Goal: Task Accomplishment & Management: Manage account settings

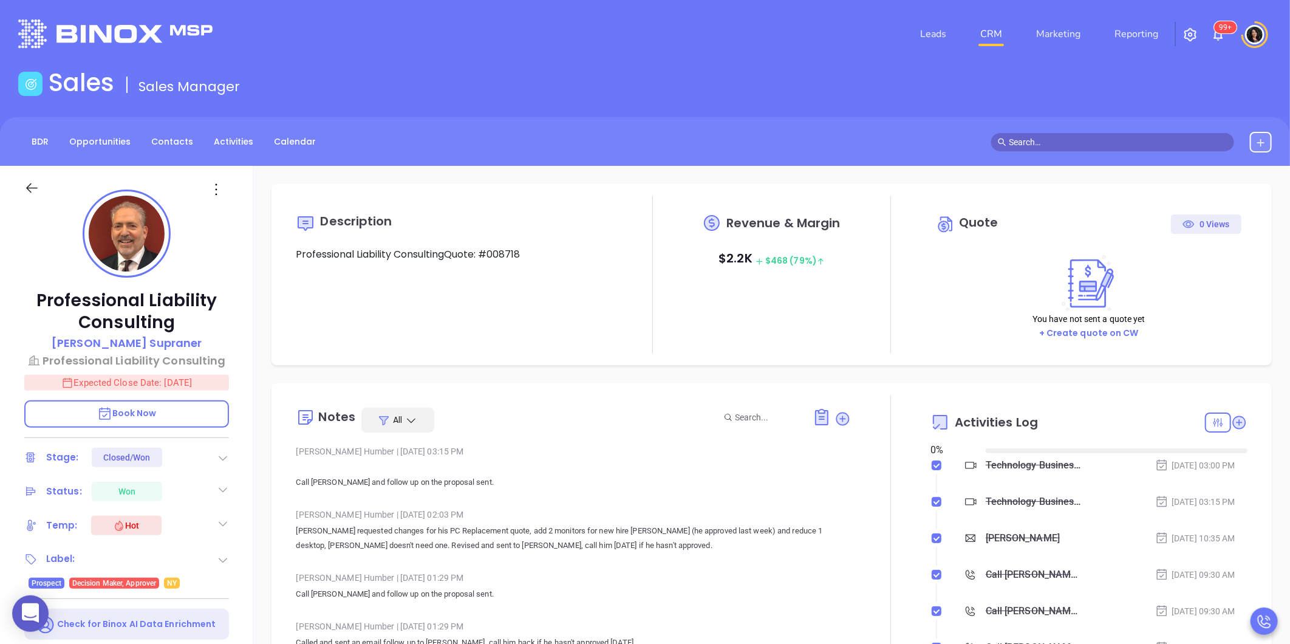
type input "[DATE]"
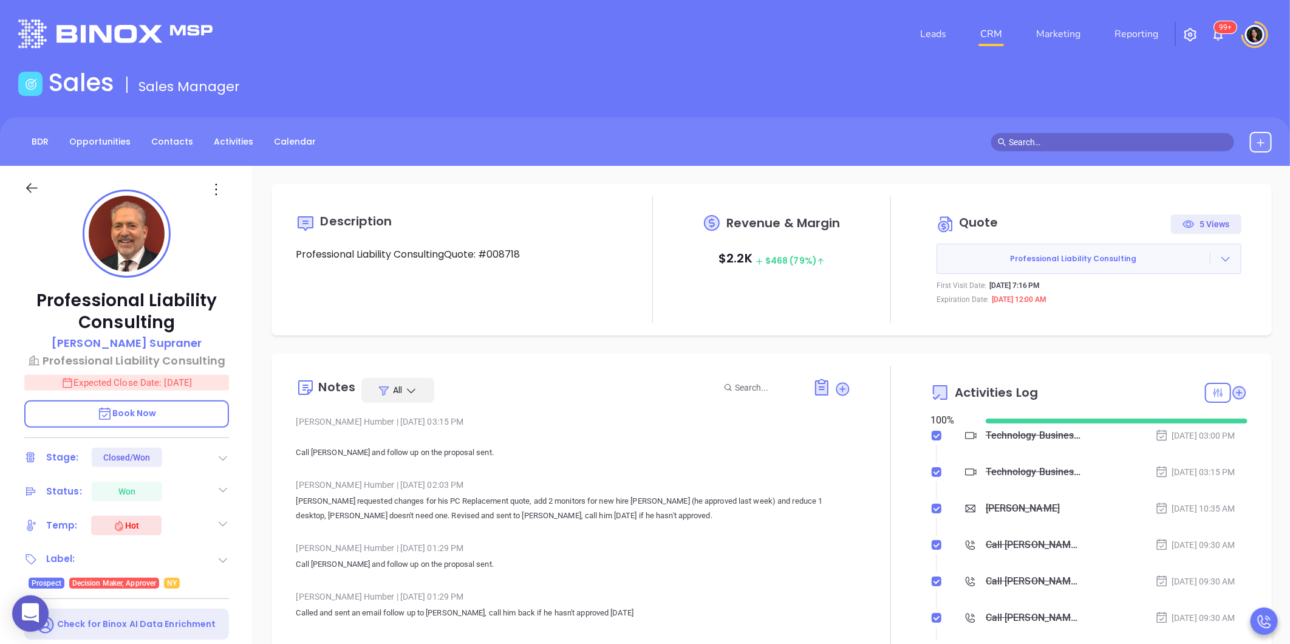
type input "[PERSON_NAME]"
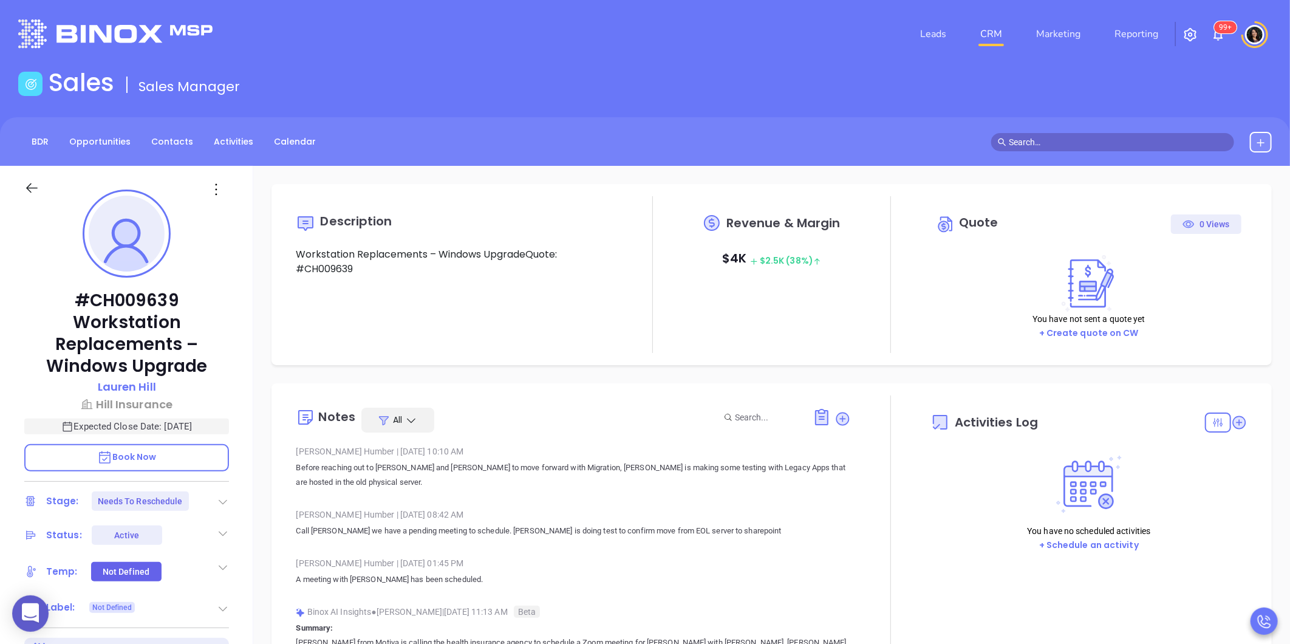
type input "[DATE]"
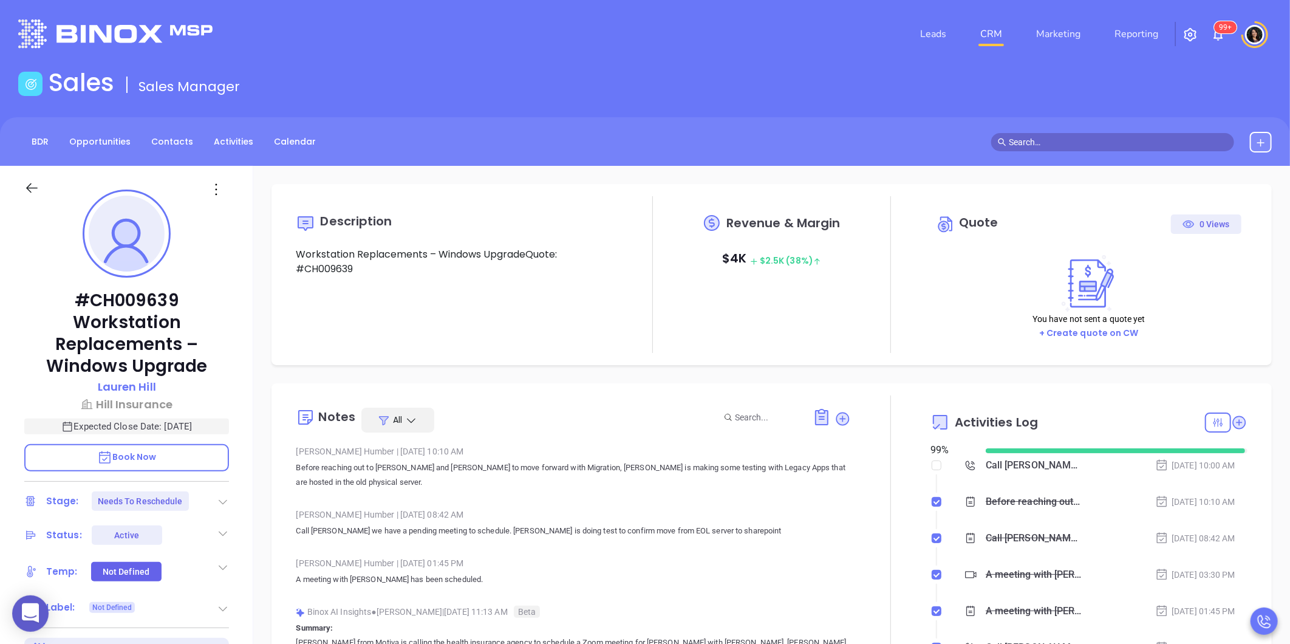
scroll to position [353, 0]
type input "[PERSON_NAME]"
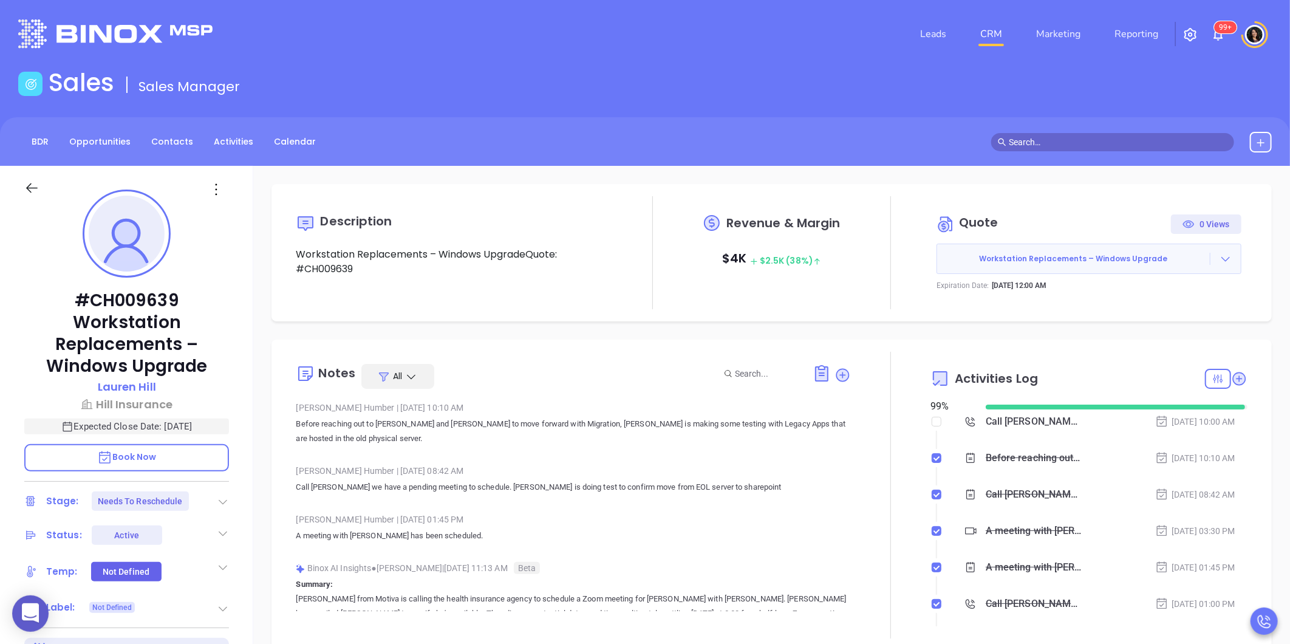
click at [217, 496] on icon at bounding box center [223, 502] width 12 height 12
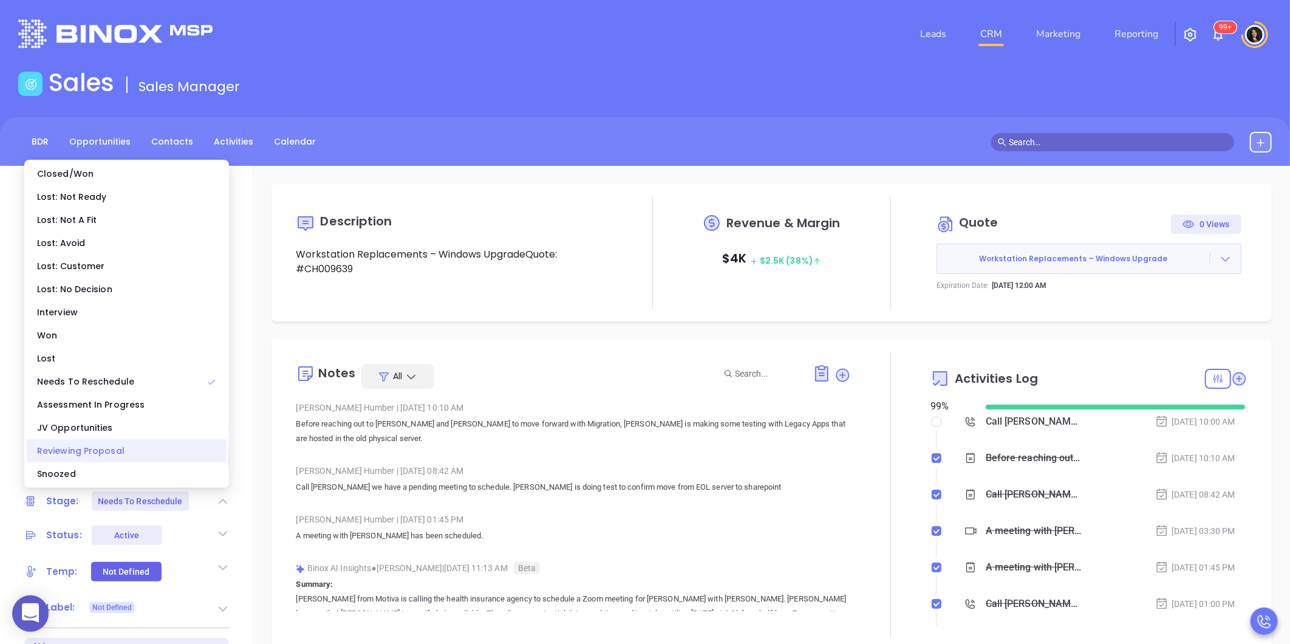
click at [158, 443] on div "Reviewing Proposal" at bounding box center [127, 450] width 200 height 23
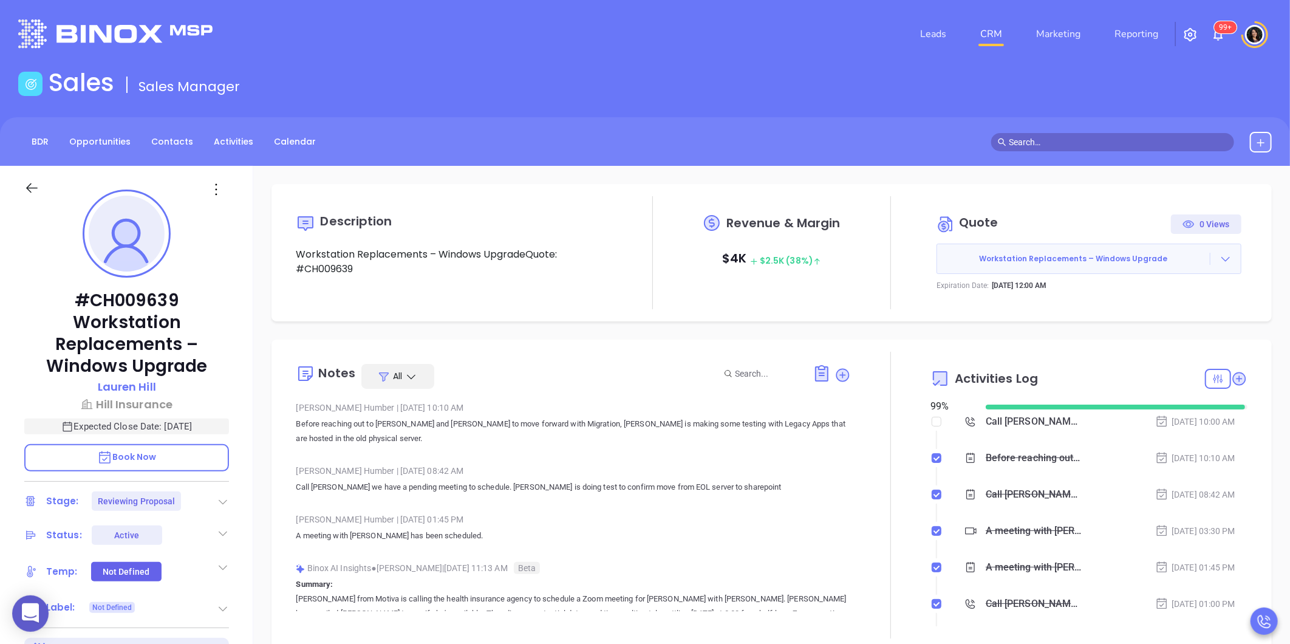
click at [999, 30] on link "CRM" at bounding box center [991, 34] width 32 height 24
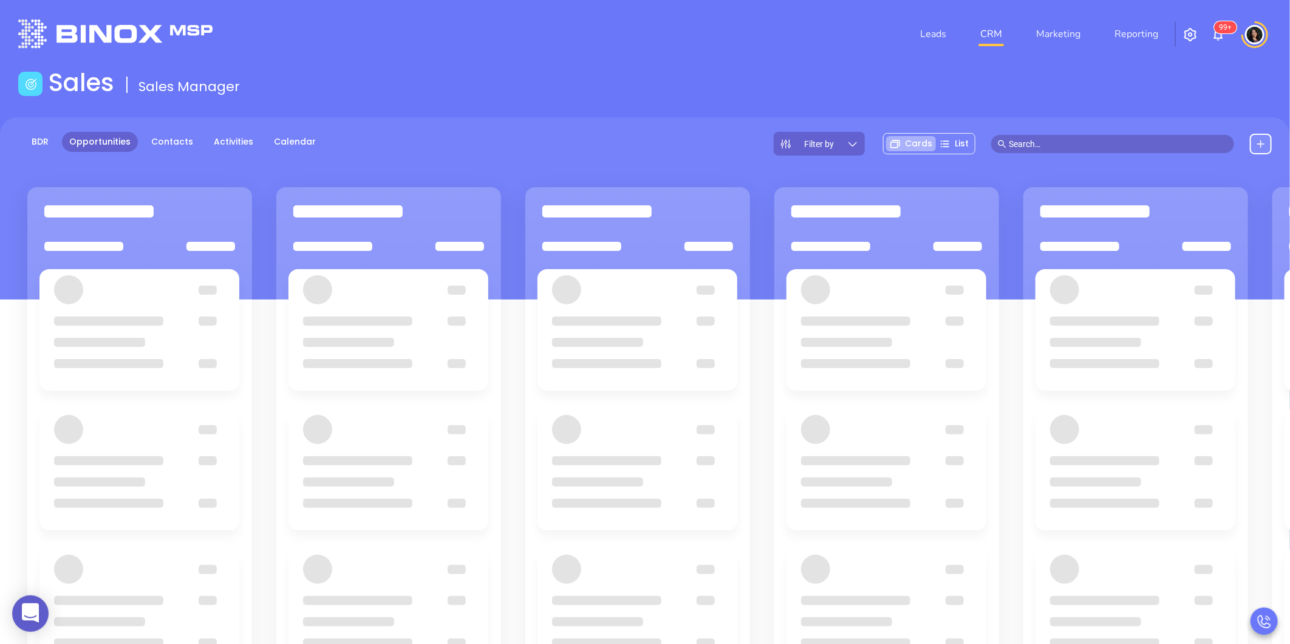
click at [678, 81] on div "Sales Sales Manager" at bounding box center [645, 85] width 1268 height 34
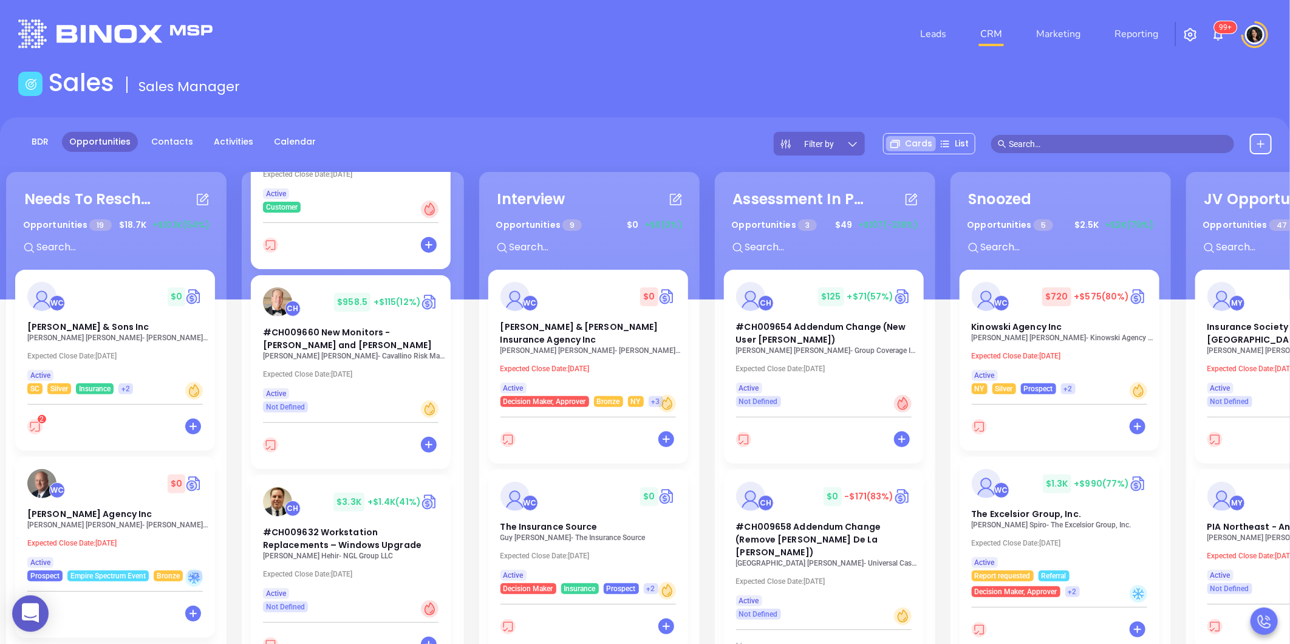
scroll to position [607, 0]
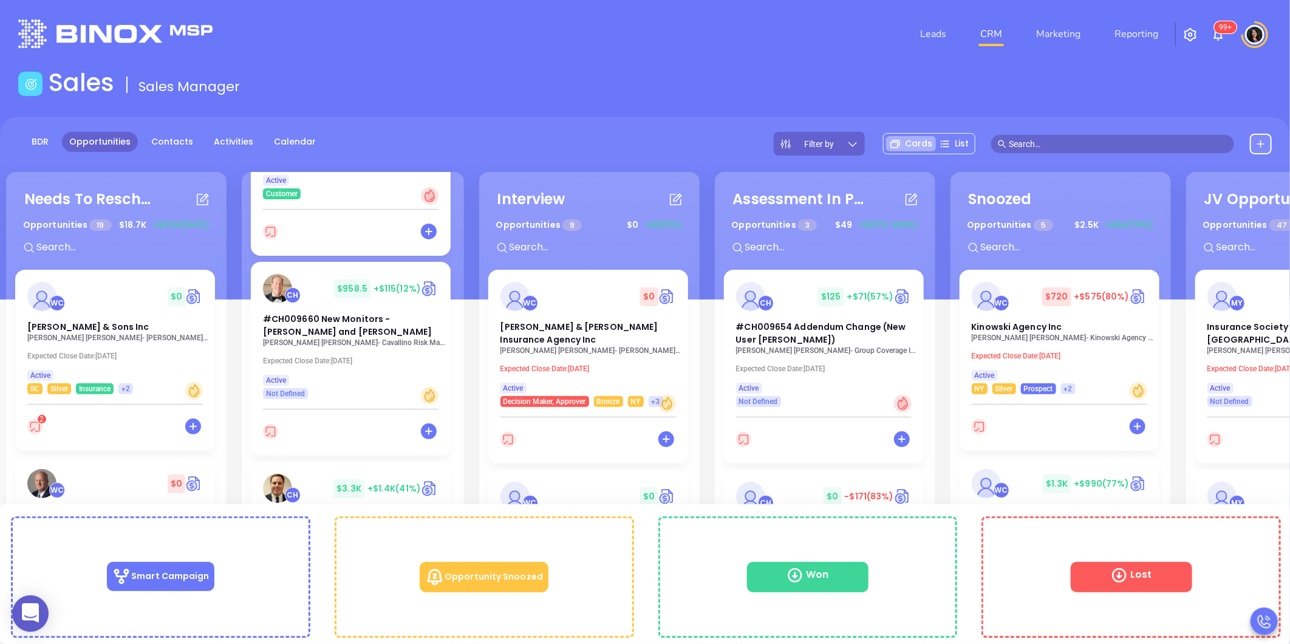
drag, startPoint x: 345, startPoint y: 514, endPoint x: 228, endPoint y: 447, distance: 134.7
click at [228, 447] on div "Needs To Reschedule Opportunities 19 $ 18.7K +$10.1K (54%) + WC $ 0 Dan L Tillm…" at bounding box center [711, 485] width 1416 height 632
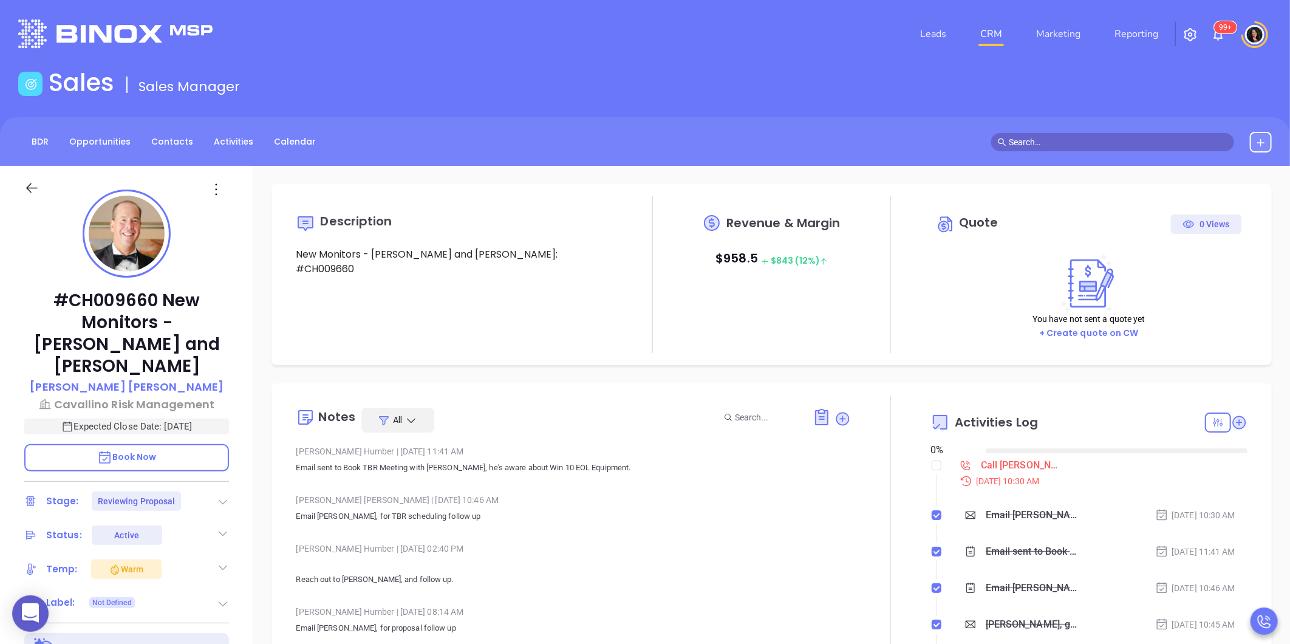
type input "[DATE]"
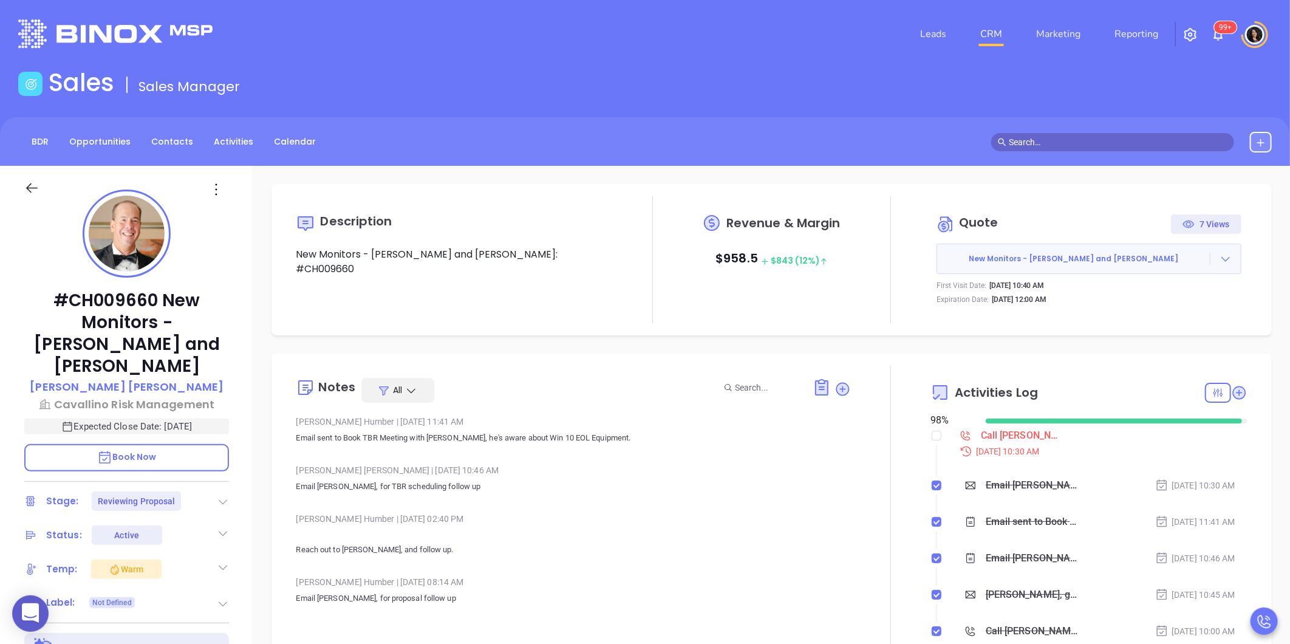
type input "[PERSON_NAME]"
click at [932, 435] on input "checkbox" at bounding box center [937, 436] width 10 height 10
checkbox input "true"
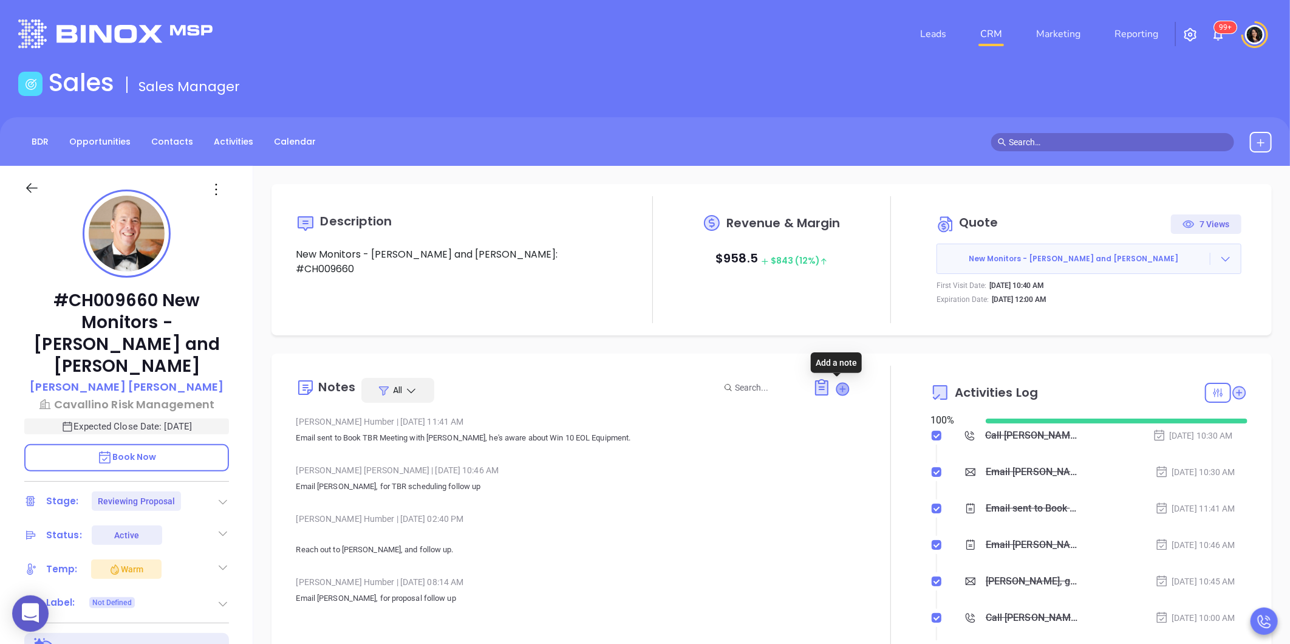
click at [842, 390] on icon at bounding box center [843, 389] width 12 height 12
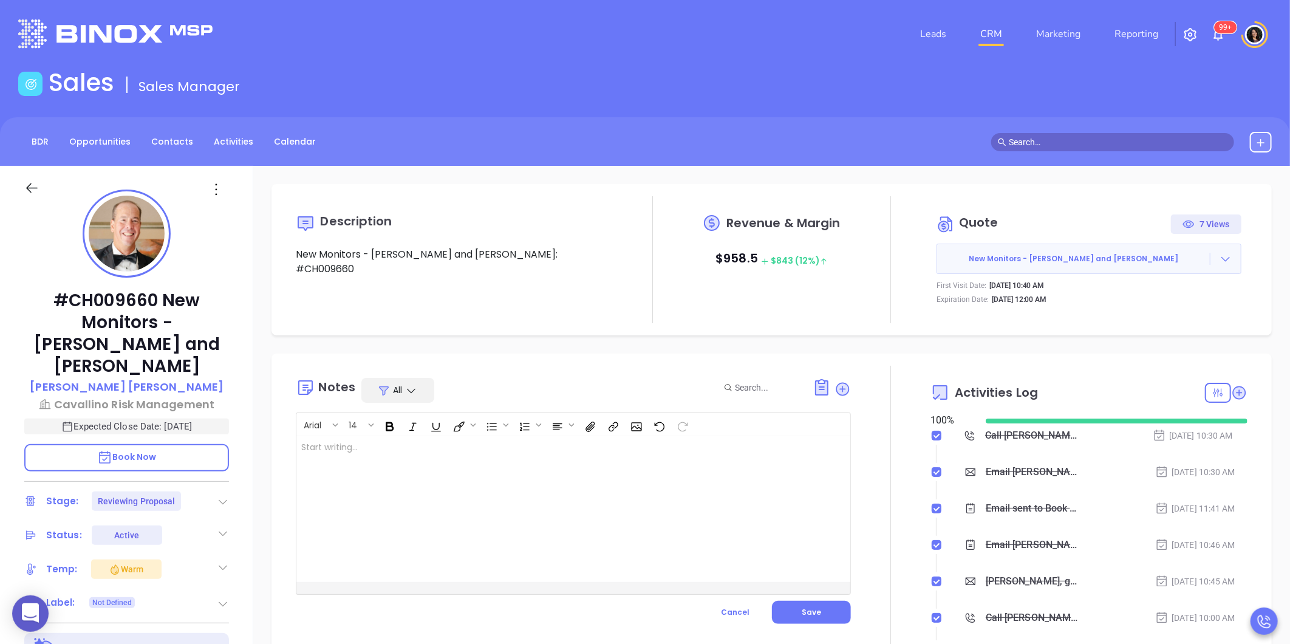
click at [657, 487] on div at bounding box center [553, 509] width 515 height 146
click at [815, 604] on button "Save" at bounding box center [811, 612] width 79 height 23
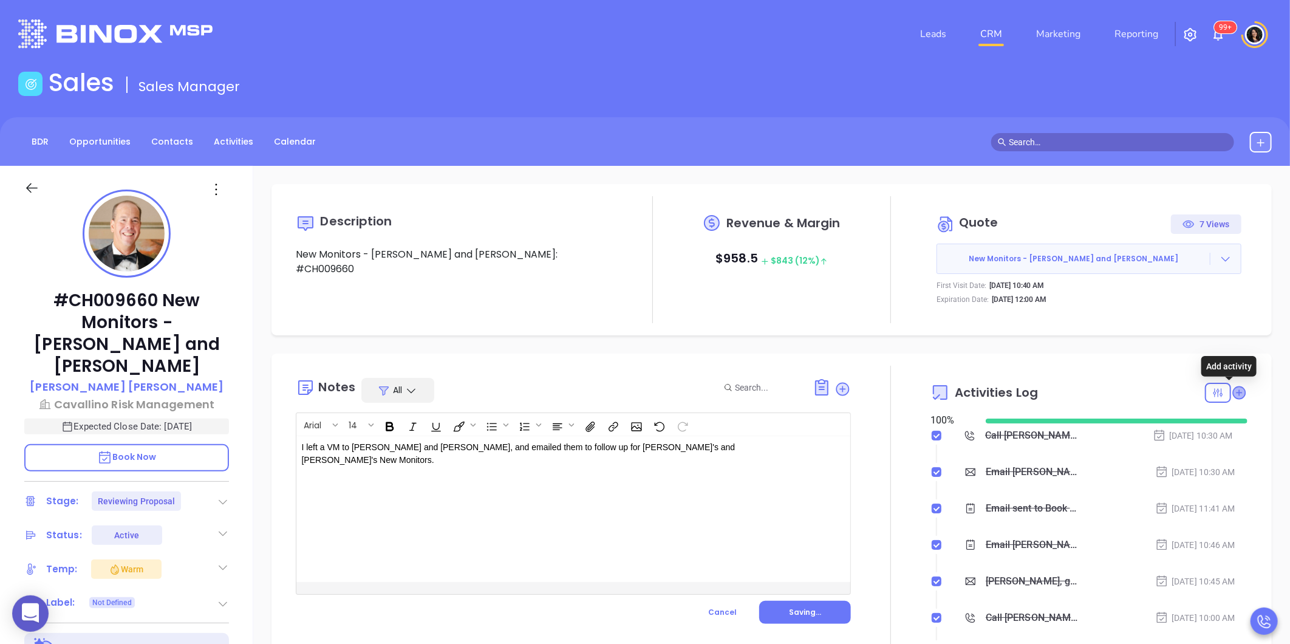
click at [1233, 393] on icon at bounding box center [1239, 392] width 12 height 12
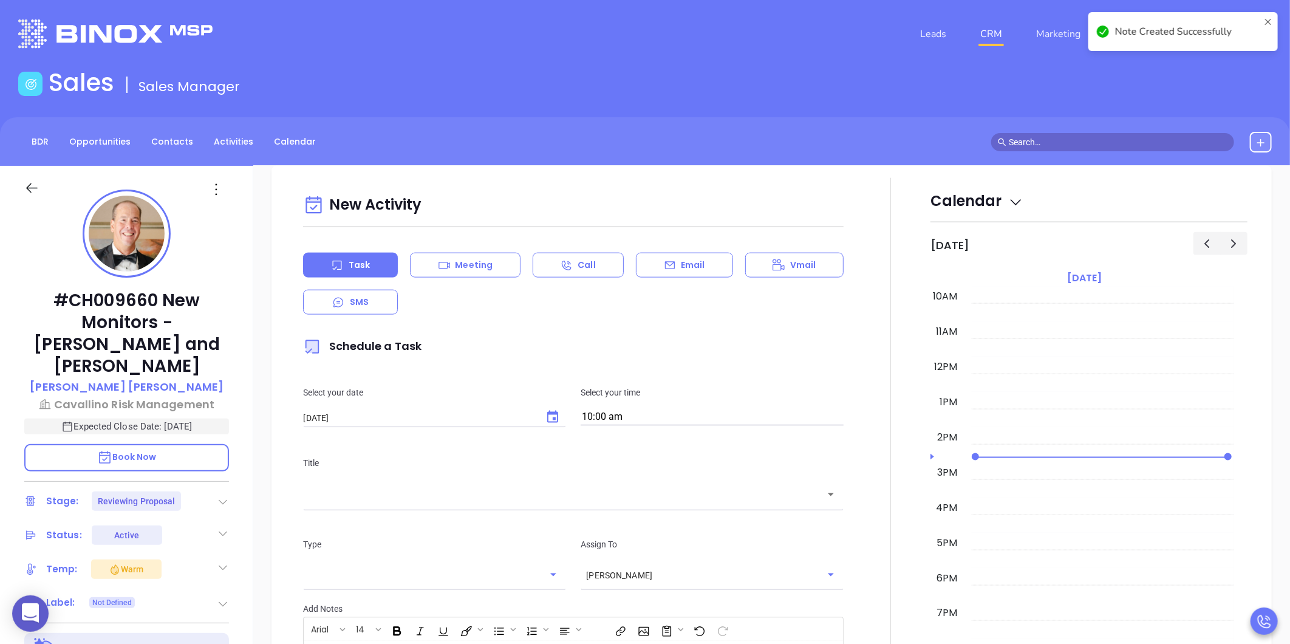
scroll to position [166, 0]
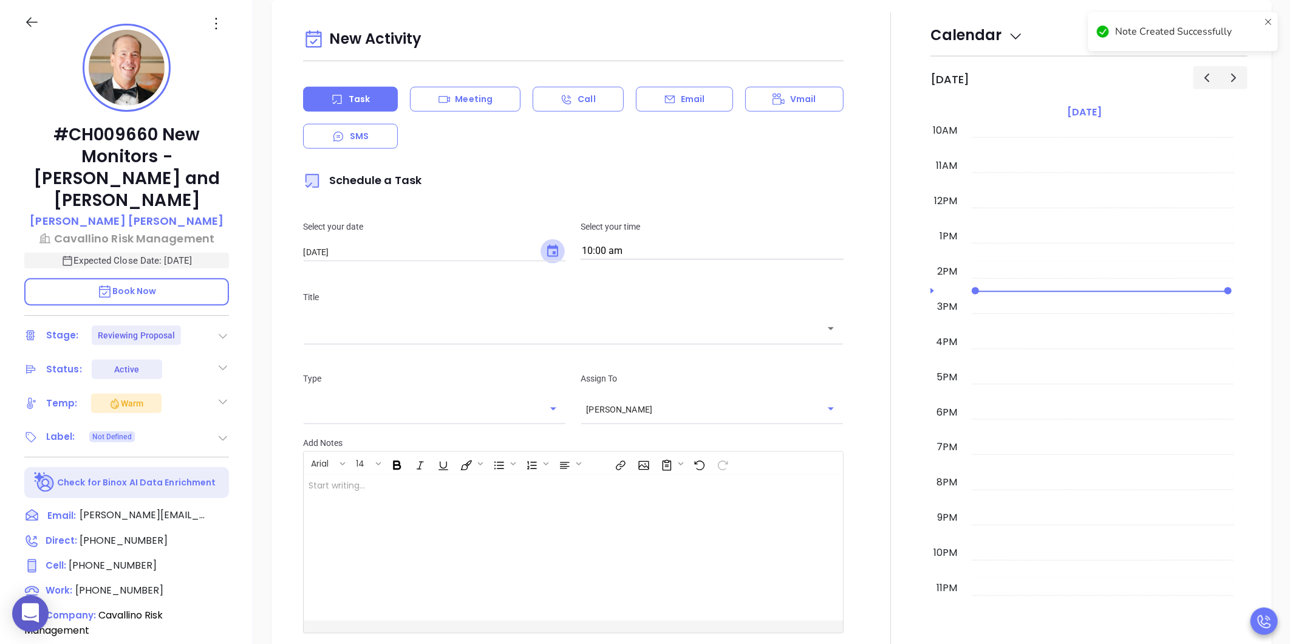
click at [547, 259] on button "Choose date, selected date is Sep 16, 2025" at bounding box center [553, 251] width 24 height 24
click at [393, 369] on button "17" at bounding box center [401, 374] width 22 height 22
type input "[DATE]"
click at [543, 260] on button "Choose date, selected date is Sep 17, 2025" at bounding box center [553, 251] width 24 height 24
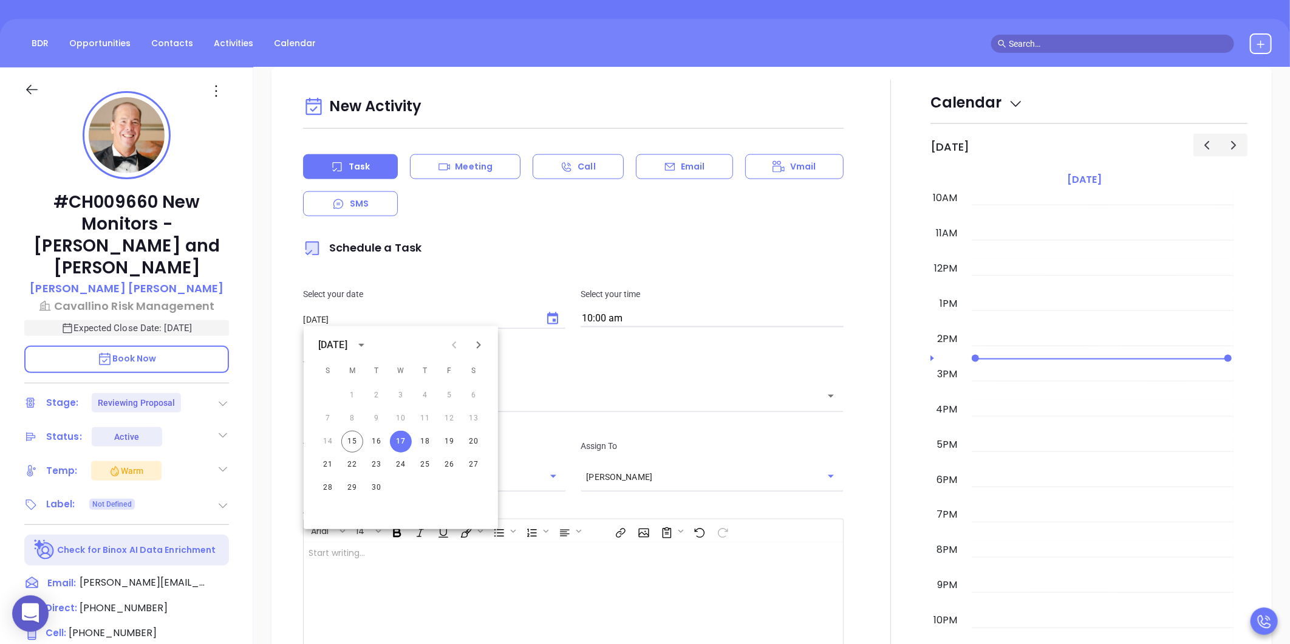
scroll to position [0, 0]
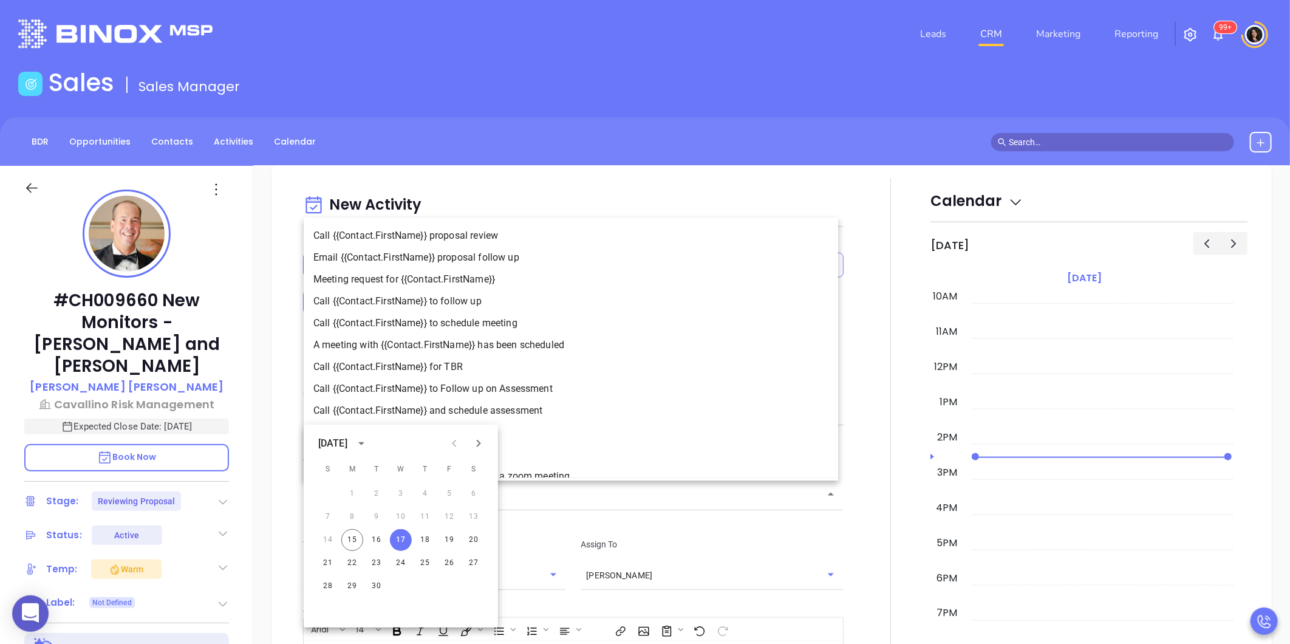
click at [537, 494] on input "text" at bounding box center [564, 495] width 511 height 14
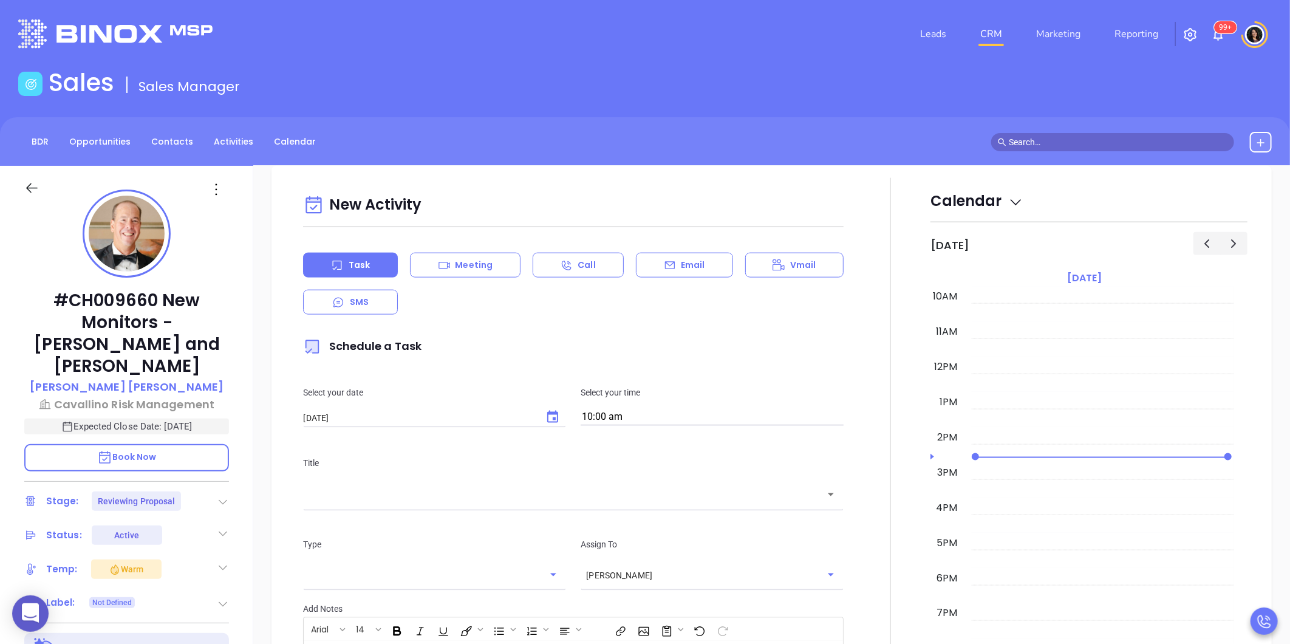
click at [525, 507] on div "Title ​" at bounding box center [573, 481] width 555 height 81
click at [499, 490] on input "text" at bounding box center [564, 495] width 511 height 14
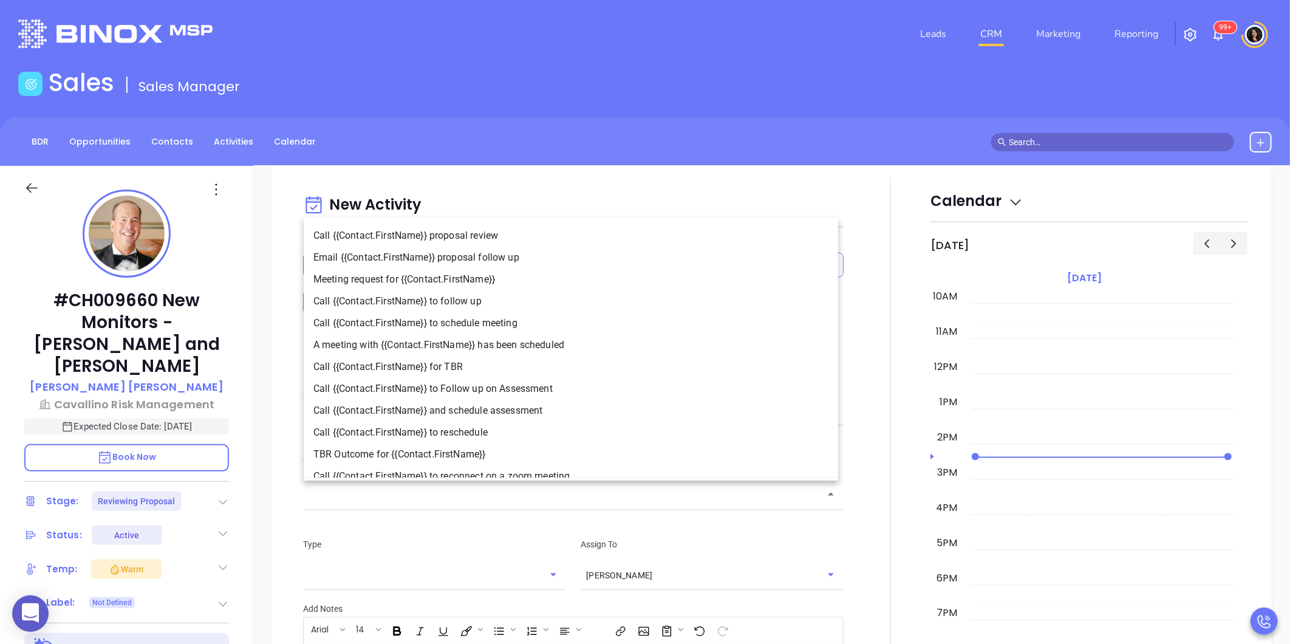
click at [494, 306] on li "Call {{Contact.FirstName}} to follow up" at bounding box center [571, 301] width 534 height 22
type input "Call Frank to follow up"
type input "Call"
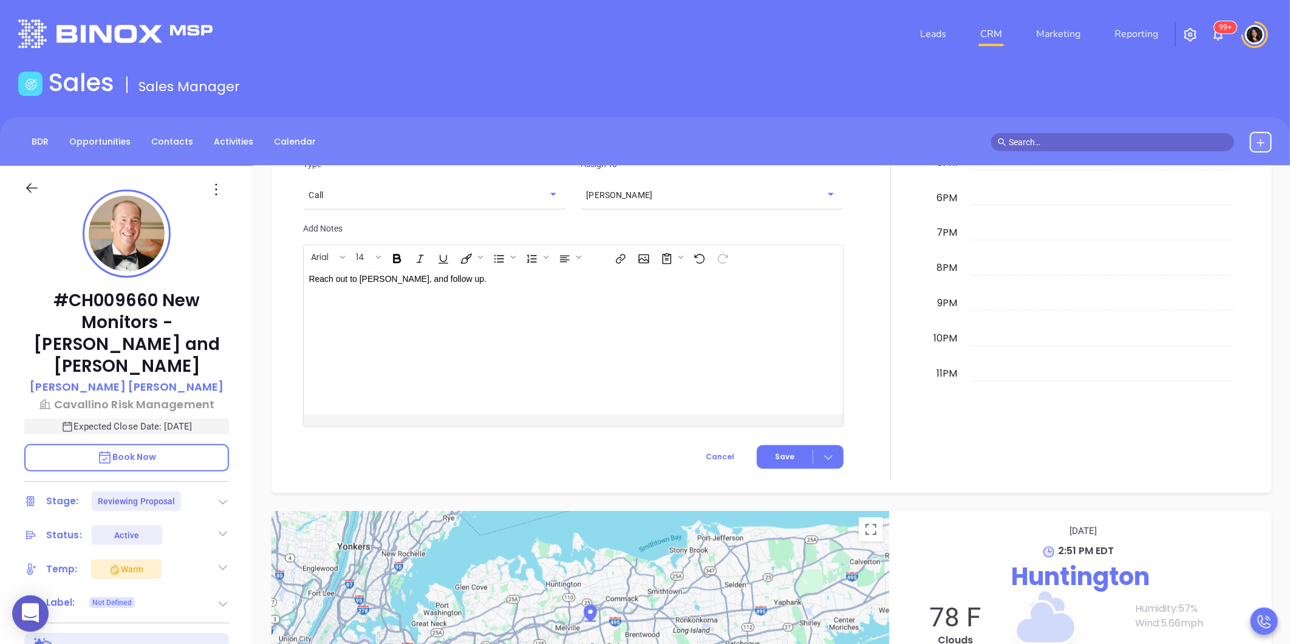
scroll to position [1407, 0]
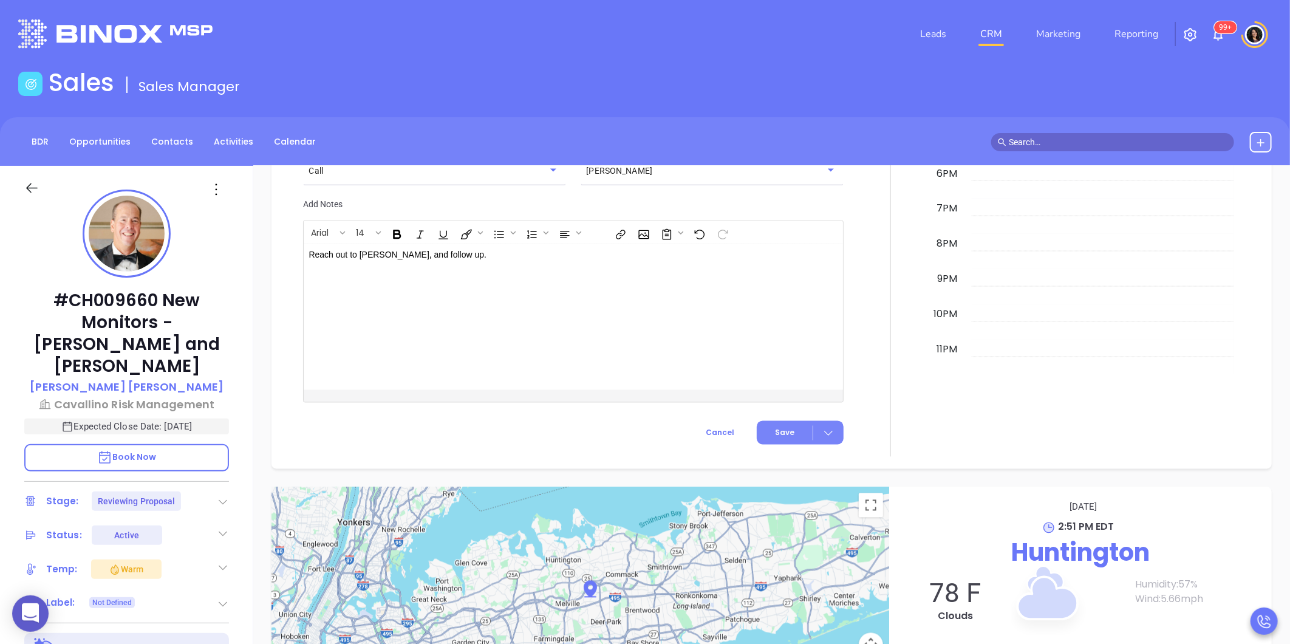
click at [763, 433] on button "Save" at bounding box center [800, 433] width 87 height 24
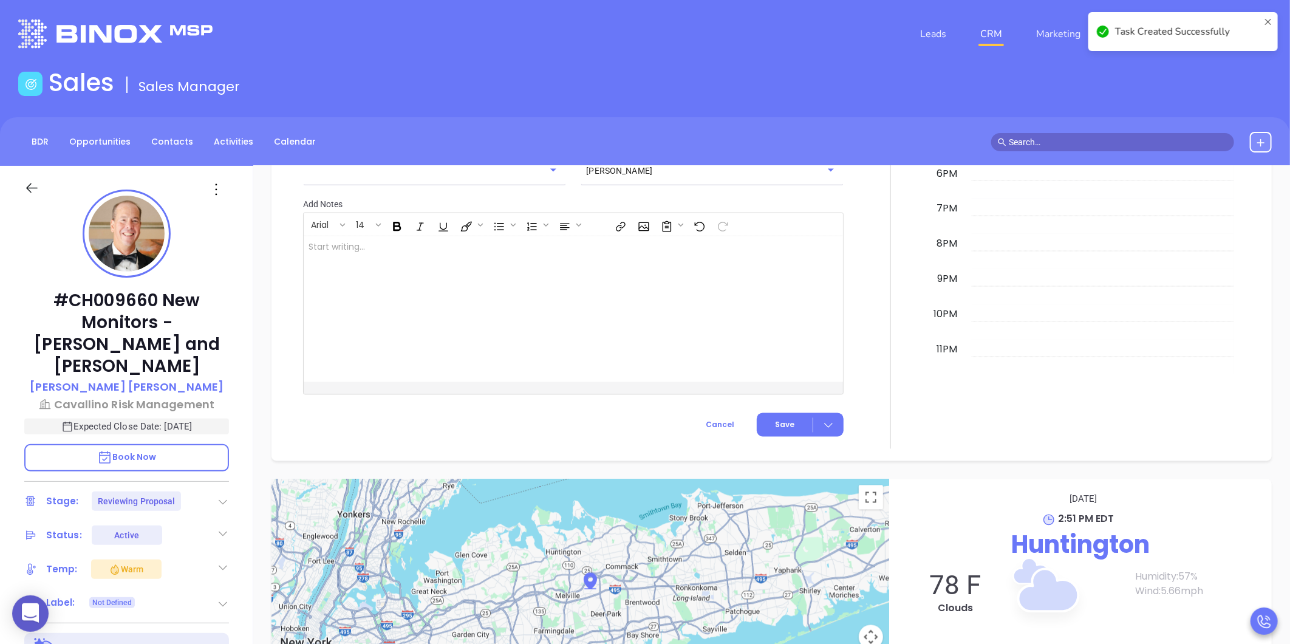
checkbox input "false"
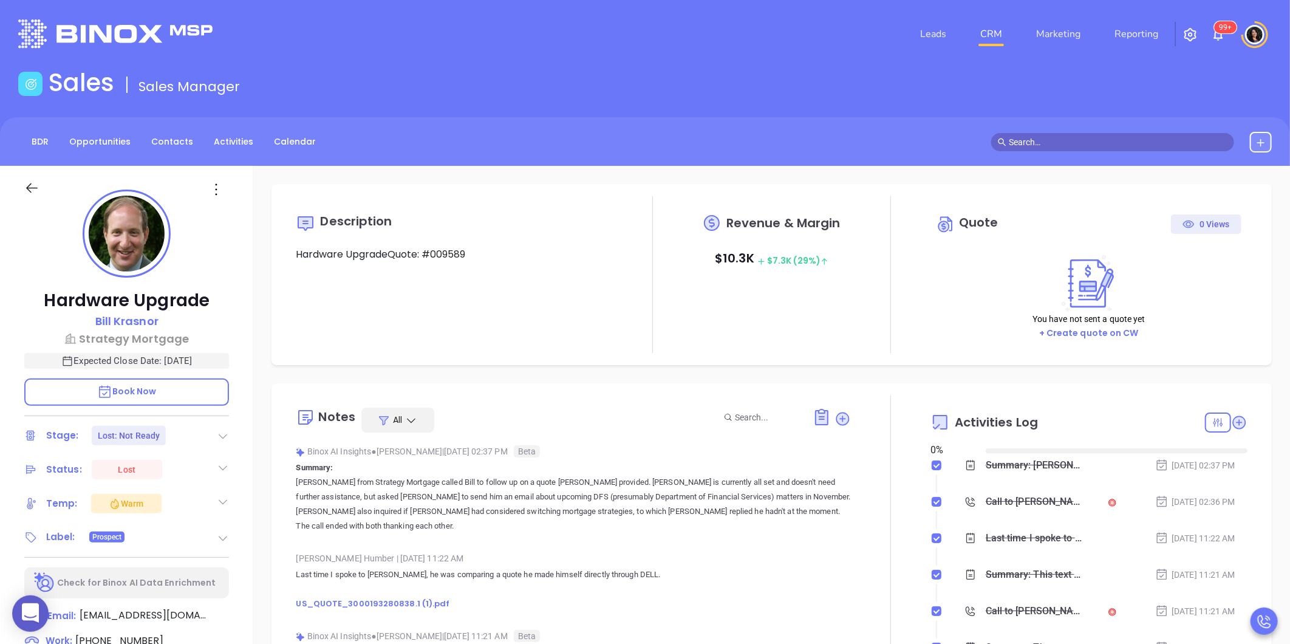
type input "10:00 am"
type input "09/16/2025"
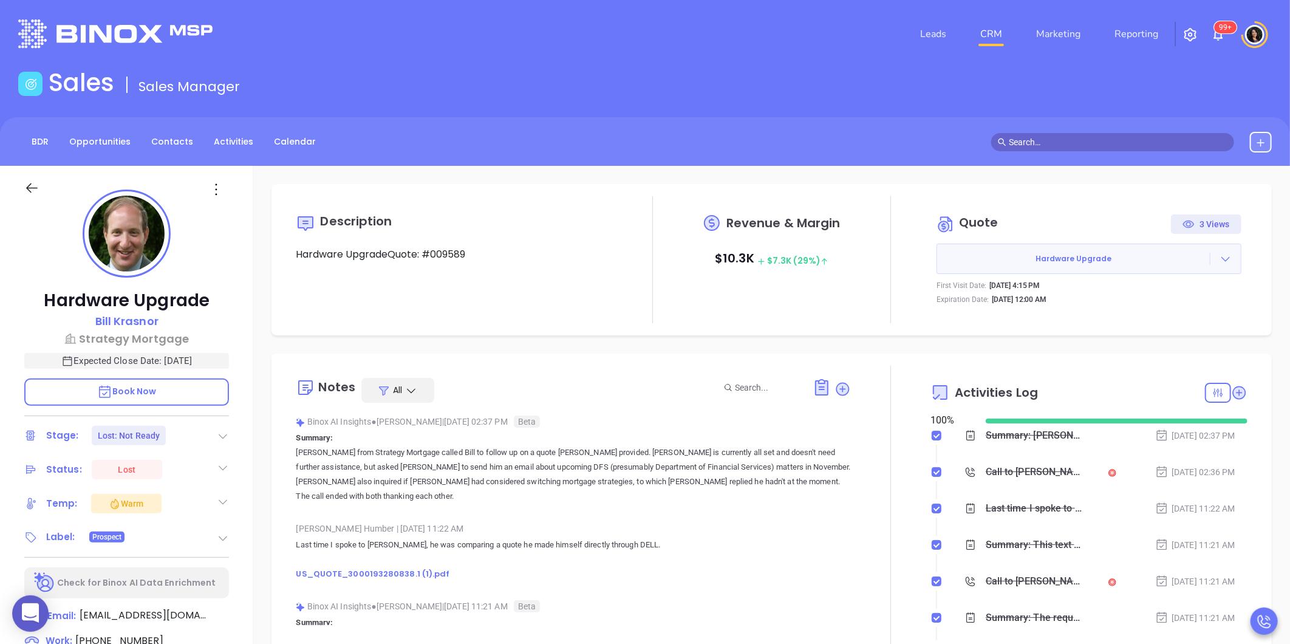
type input "Carla Humber"
click at [991, 40] on link "CRM" at bounding box center [991, 34] width 32 height 24
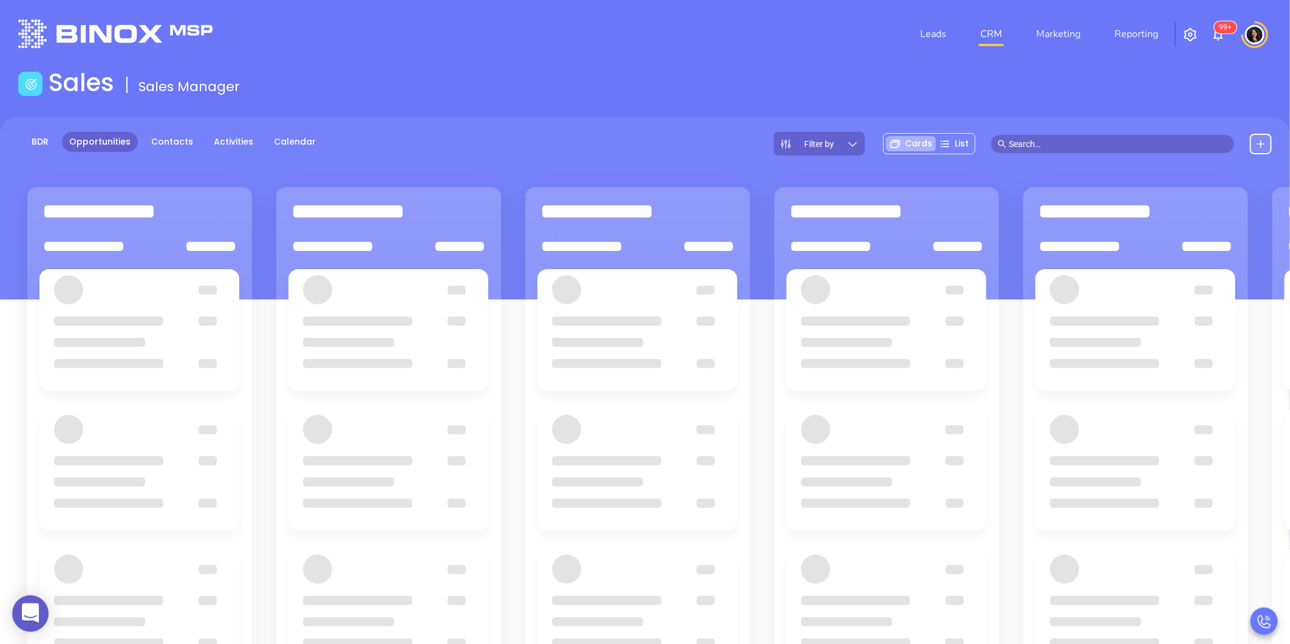
click at [590, 100] on div "Sales Sales Manager" at bounding box center [645, 85] width 1268 height 34
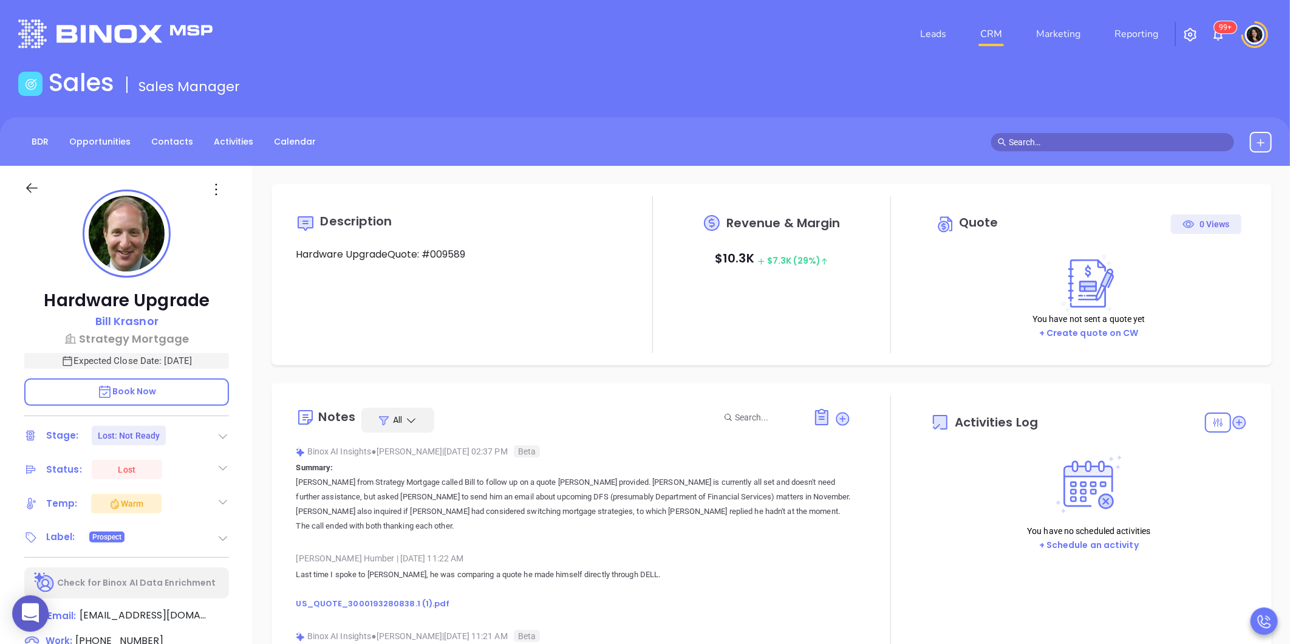
type input "[DATE]"
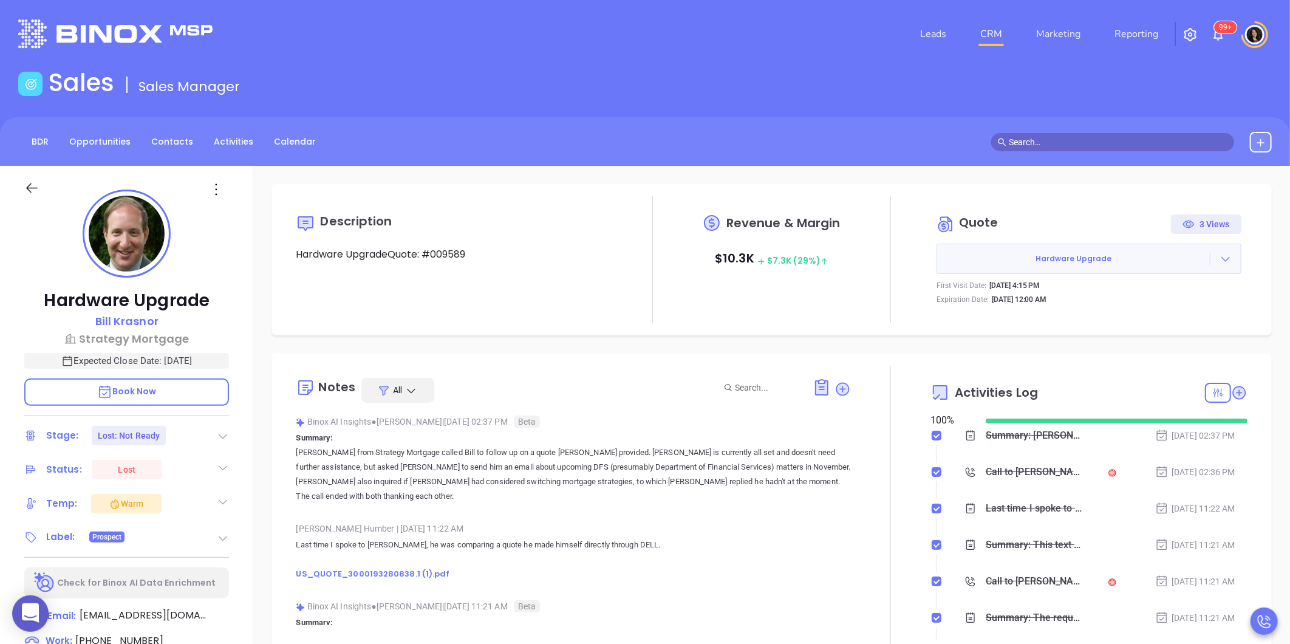
type input "[PERSON_NAME]"
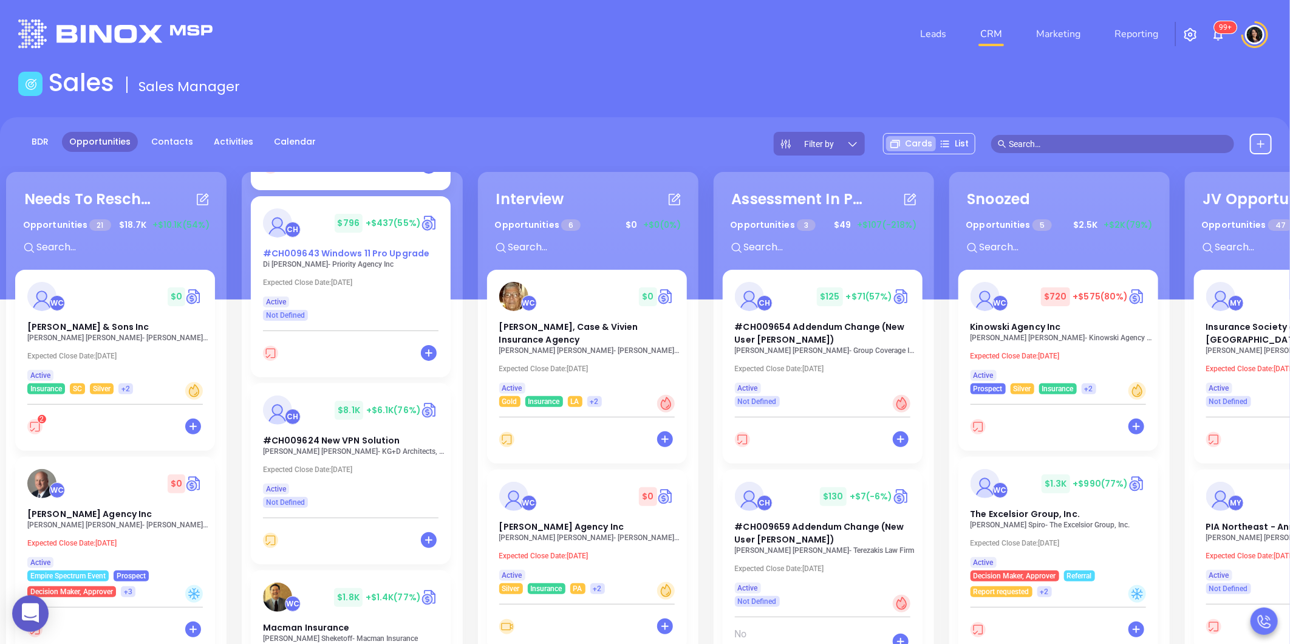
scroll to position [877, 0]
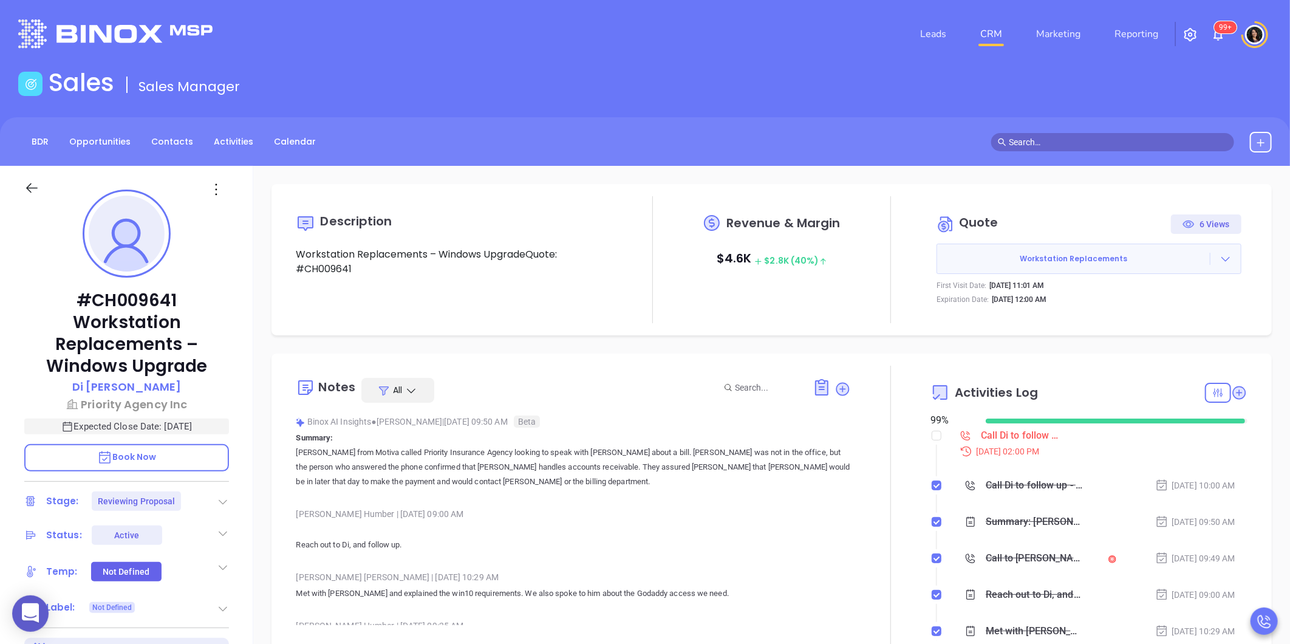
type input "[PERSON_NAME]"
click at [932, 440] on input "checkbox" at bounding box center [937, 436] width 10 height 10
checkbox input "true"
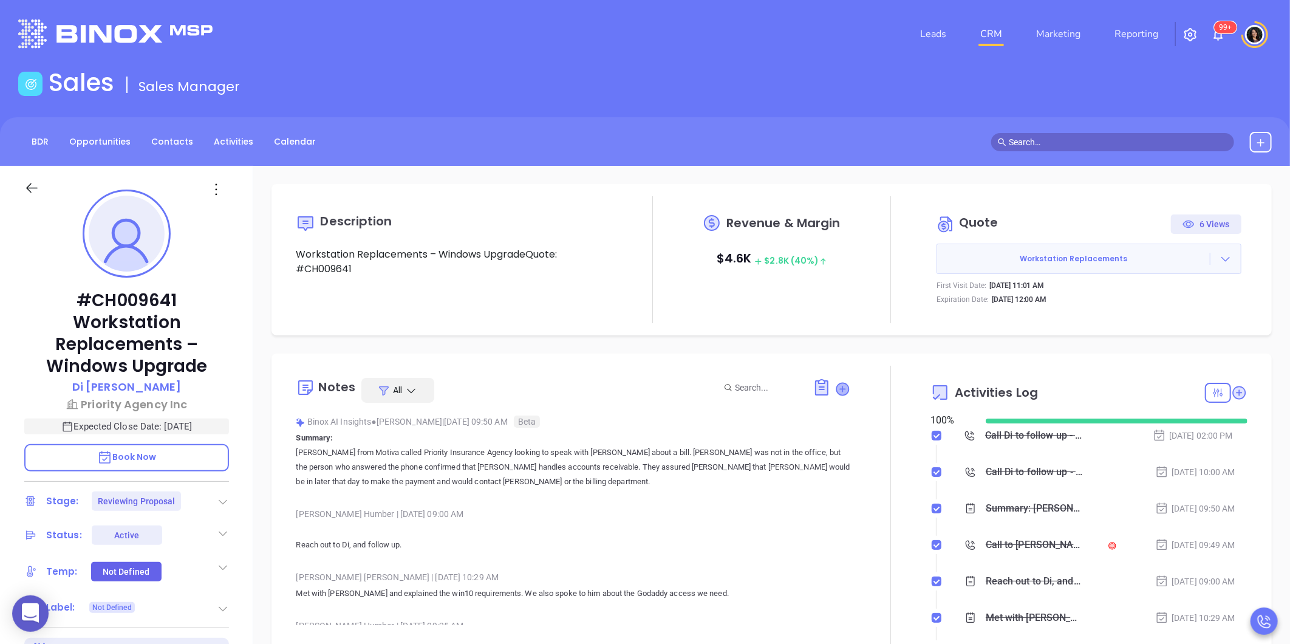
click at [837, 387] on icon at bounding box center [843, 389] width 12 height 12
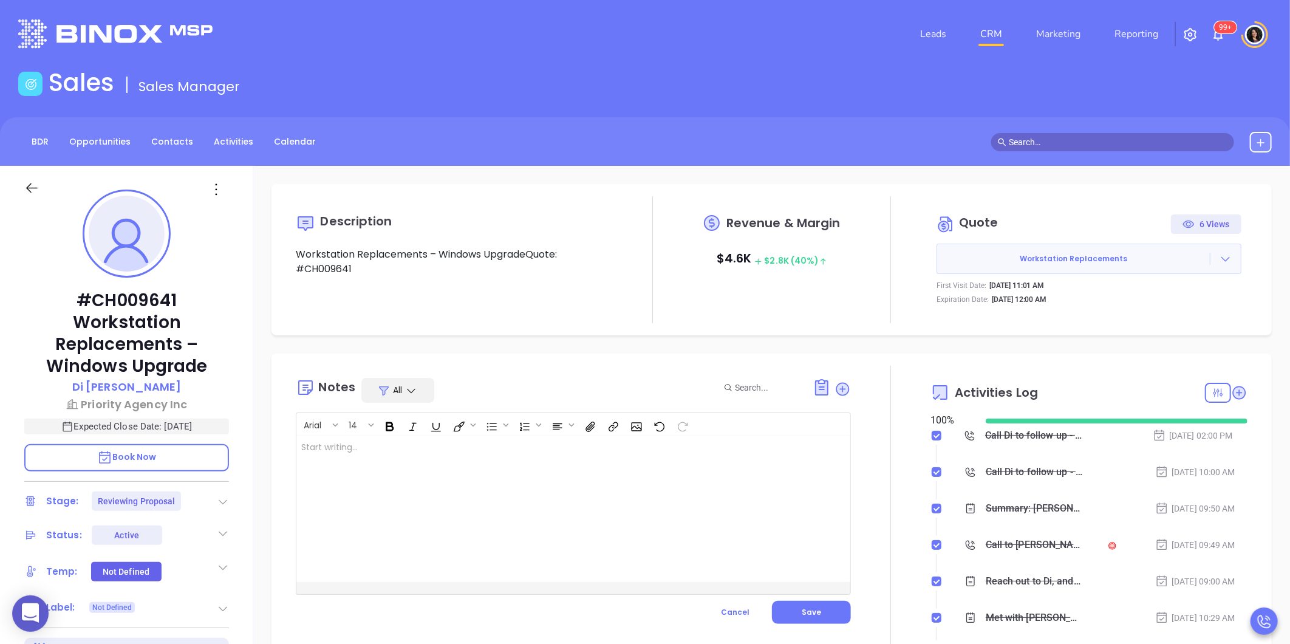
click at [624, 478] on div at bounding box center [553, 509] width 515 height 146
click at [642, 489] on div "Spoke to Claudia she and David met on Friday ﻿" at bounding box center [553, 509] width 515 height 146
click at [556, 454] on div "Spoke to Claudia she and David met on Friday 09/19" at bounding box center [553, 509] width 515 height 146
click at [537, 462] on p "Spoke to Claudia she and David met on Friday 09/19 At the moment he's focused u…" at bounding box center [553, 454] width 505 height 26
click at [691, 517] on div "Spoke to Claudia she and David met on Friday 09/19 At the moment he's focused u…" at bounding box center [553, 509] width 515 height 146
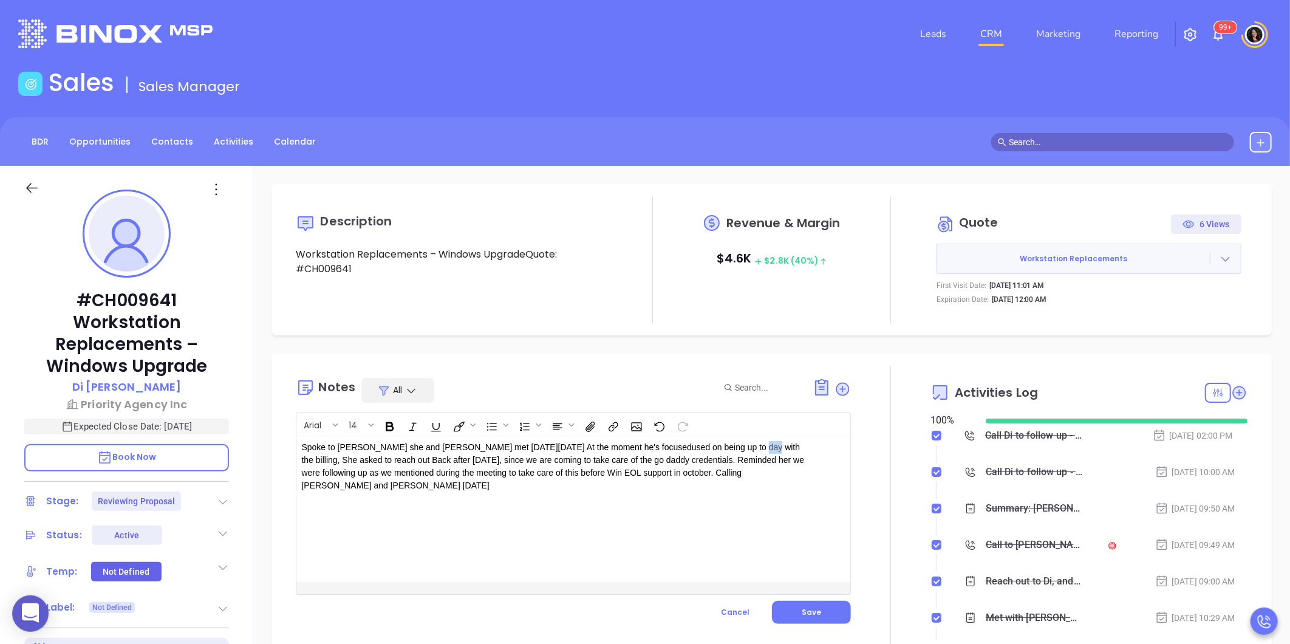
click at [693, 441] on p "Spoke to Claudia she and David met on Friday 09/19 At the moment he's focused u…" at bounding box center [553, 466] width 505 height 51
click at [806, 496] on div "Spoke to Claudia she and David met on Friday 09/19 At the moment he's focused u…" at bounding box center [573, 509] width 554 height 146
click at [786, 614] on button "Save" at bounding box center [811, 612] width 79 height 23
click at [1233, 395] on icon at bounding box center [1239, 392] width 12 height 12
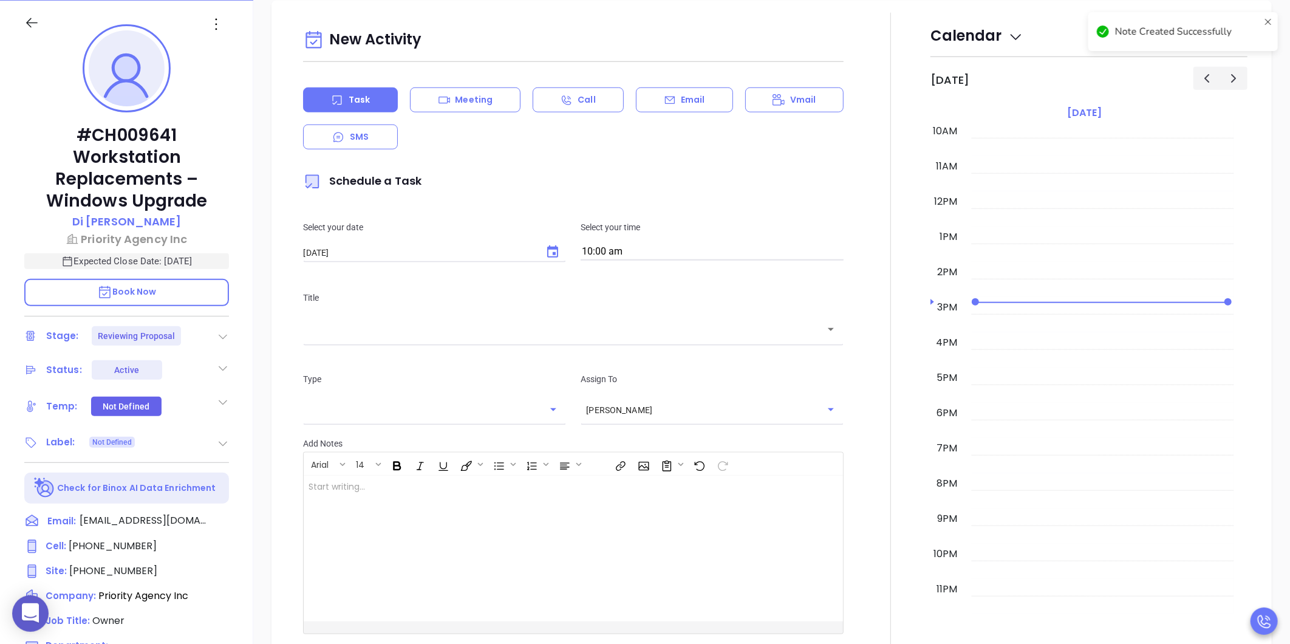
scroll to position [166, 0]
click at [551, 255] on icon "Choose date, selected date is Sep 16, 2025" at bounding box center [552, 251] width 15 height 15
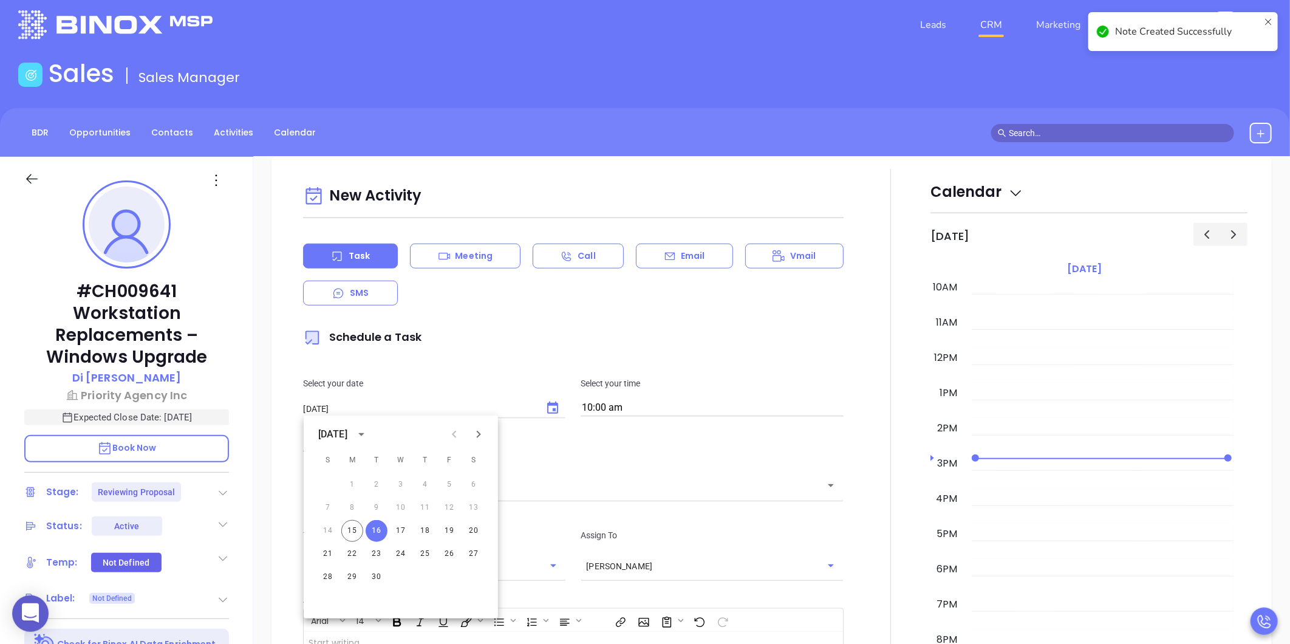
scroll to position [0, 0]
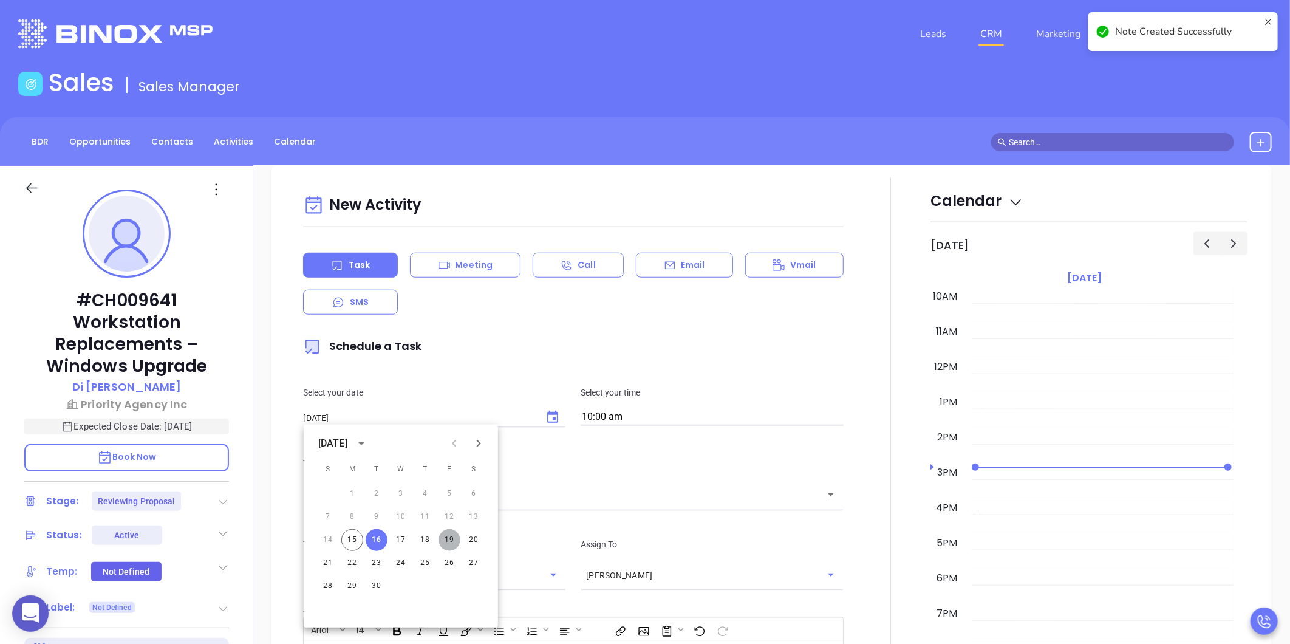
click at [451, 539] on button "19" at bounding box center [449, 540] width 22 height 22
click at [640, 410] on input "10:00 am" at bounding box center [712, 417] width 263 height 17
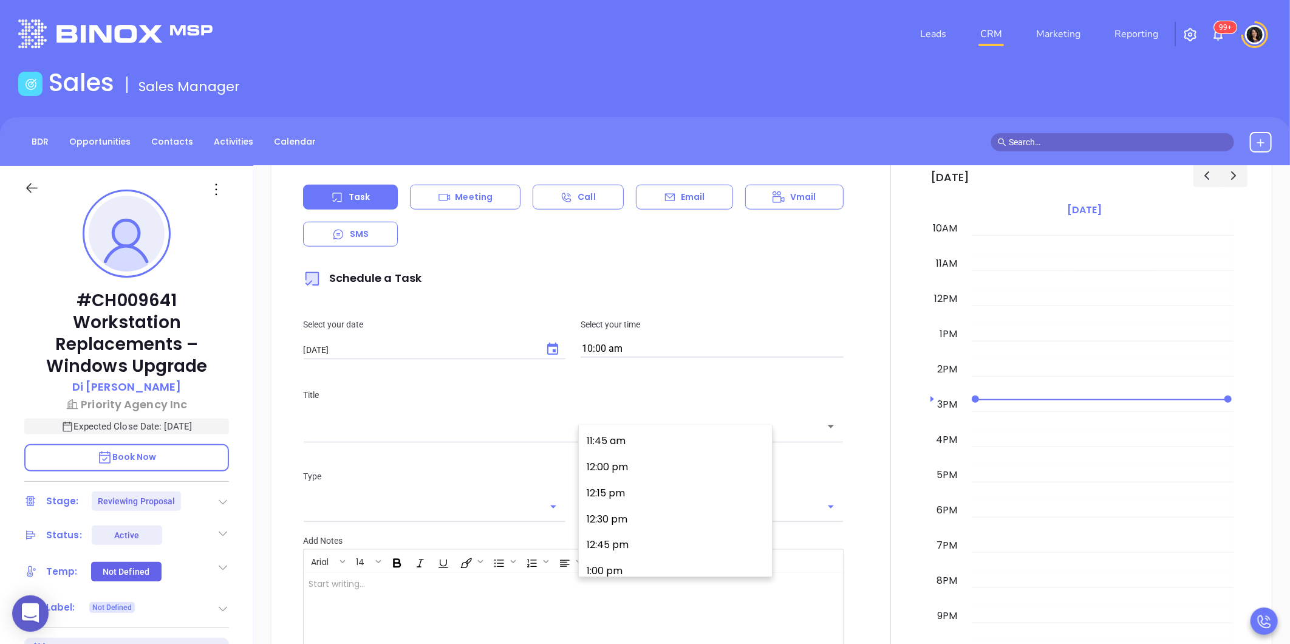
scroll to position [737, 0]
click at [544, 358] on button "Choose date, selected date is Sep 19, 2025" at bounding box center [553, 350] width 24 height 24
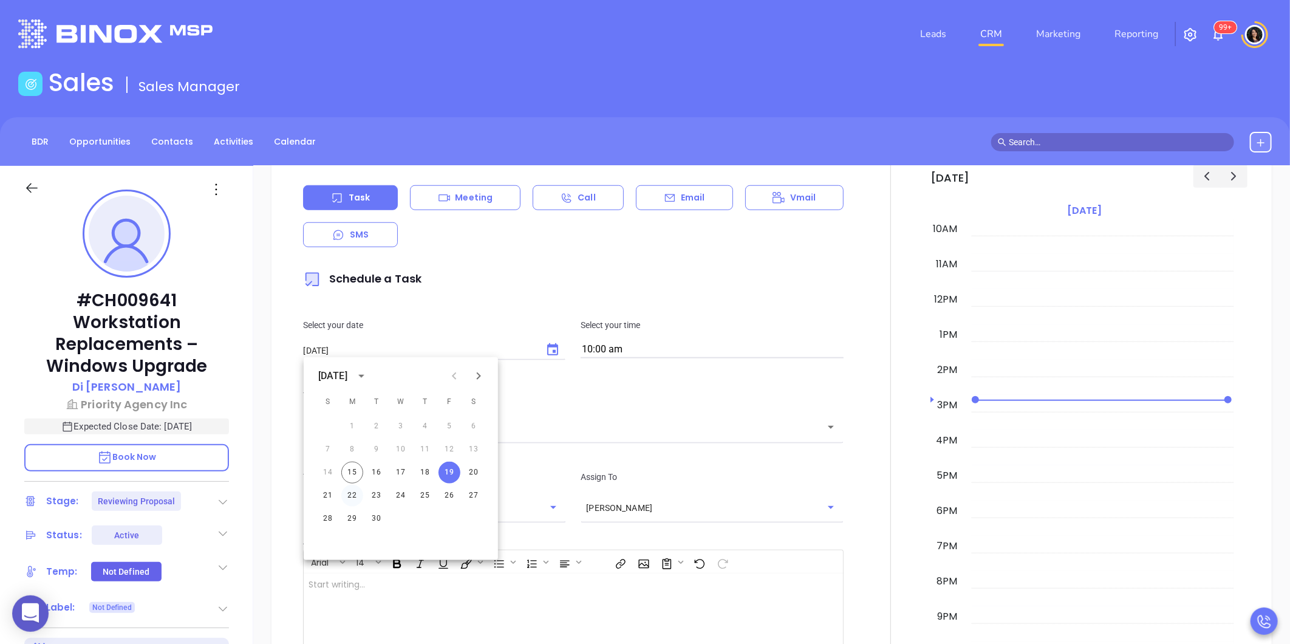
click at [355, 492] on button "22" at bounding box center [352, 496] width 22 height 22
type input "09/22/2025"
click at [615, 435] on div "​" at bounding box center [573, 427] width 541 height 26
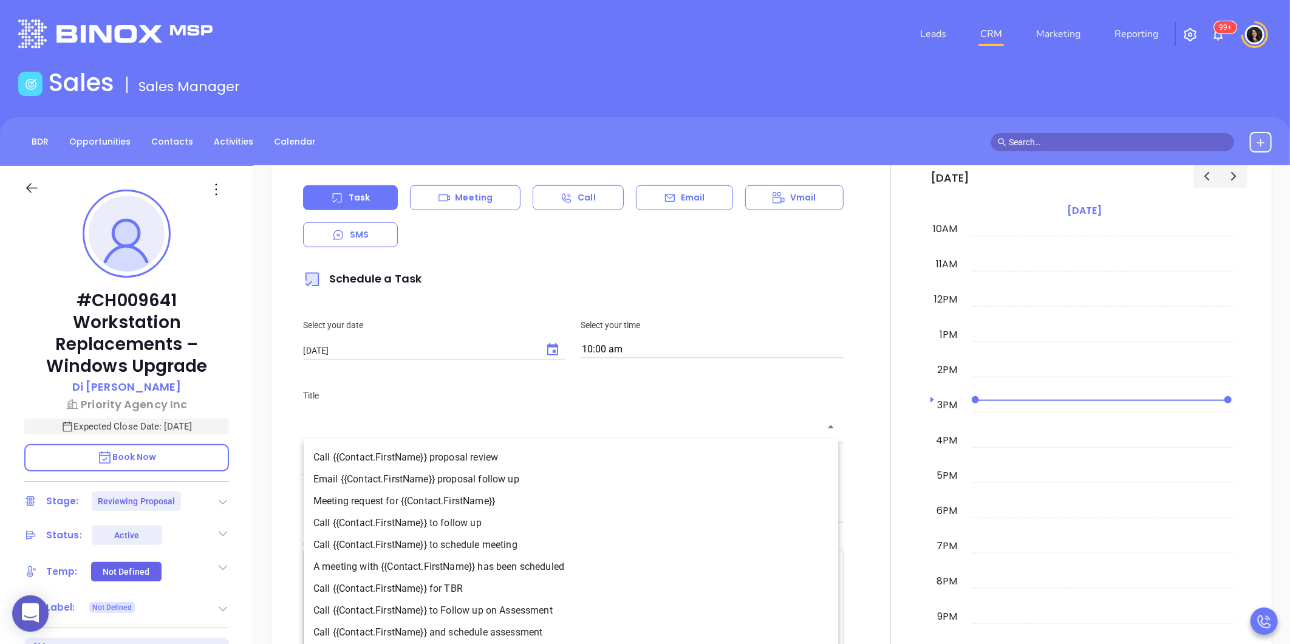
click at [519, 521] on li "Call {{Contact.FirstName}} to follow up" at bounding box center [571, 523] width 534 height 22
type input "Call Di to follow up"
type input "Call"
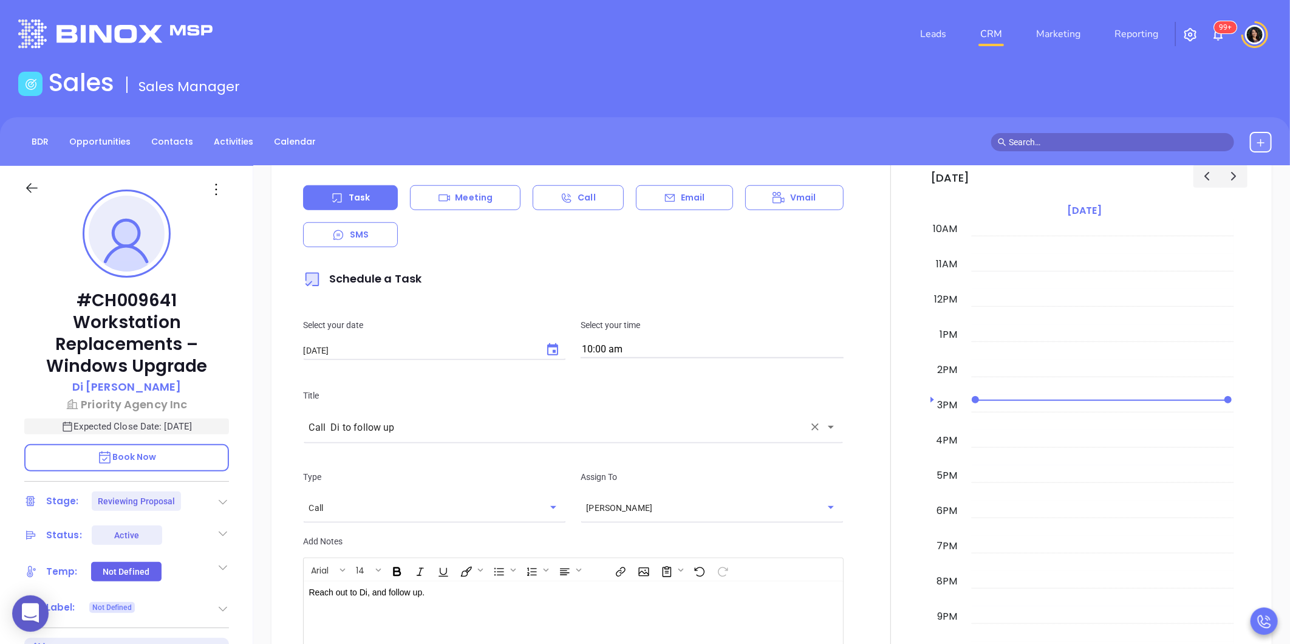
click at [649, 354] on input "10:00 am" at bounding box center [712, 349] width 263 height 17
click button "2:30 pm"
type input "2:30 pm"
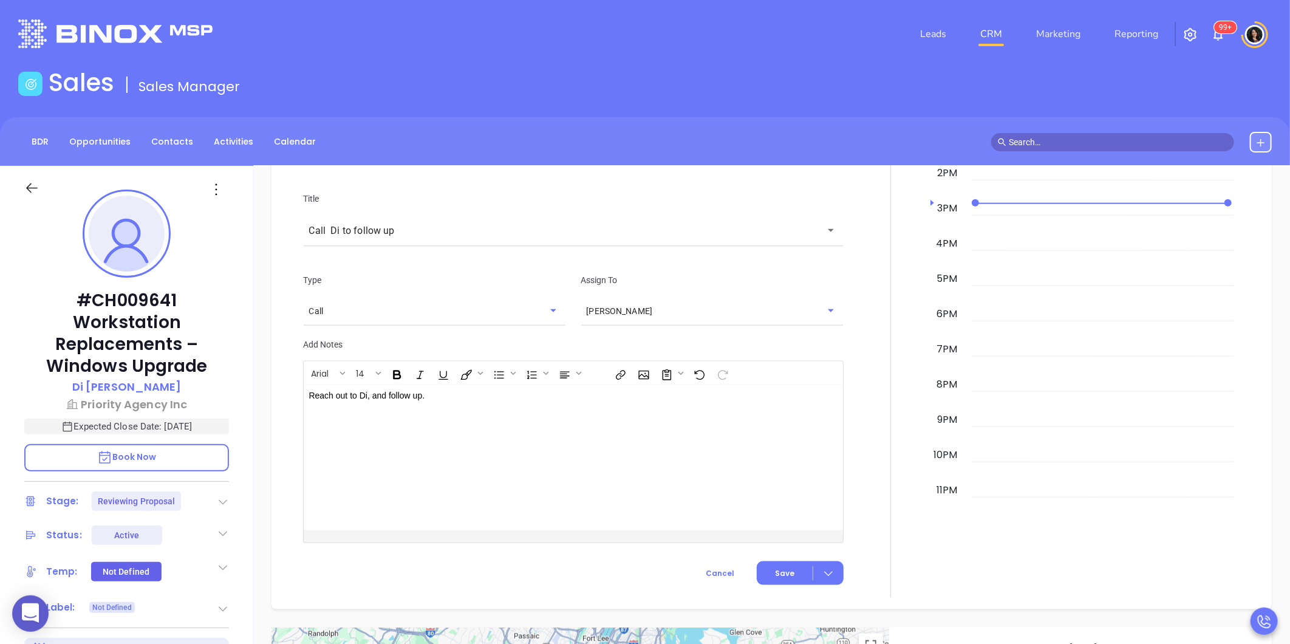
scroll to position [939, 0]
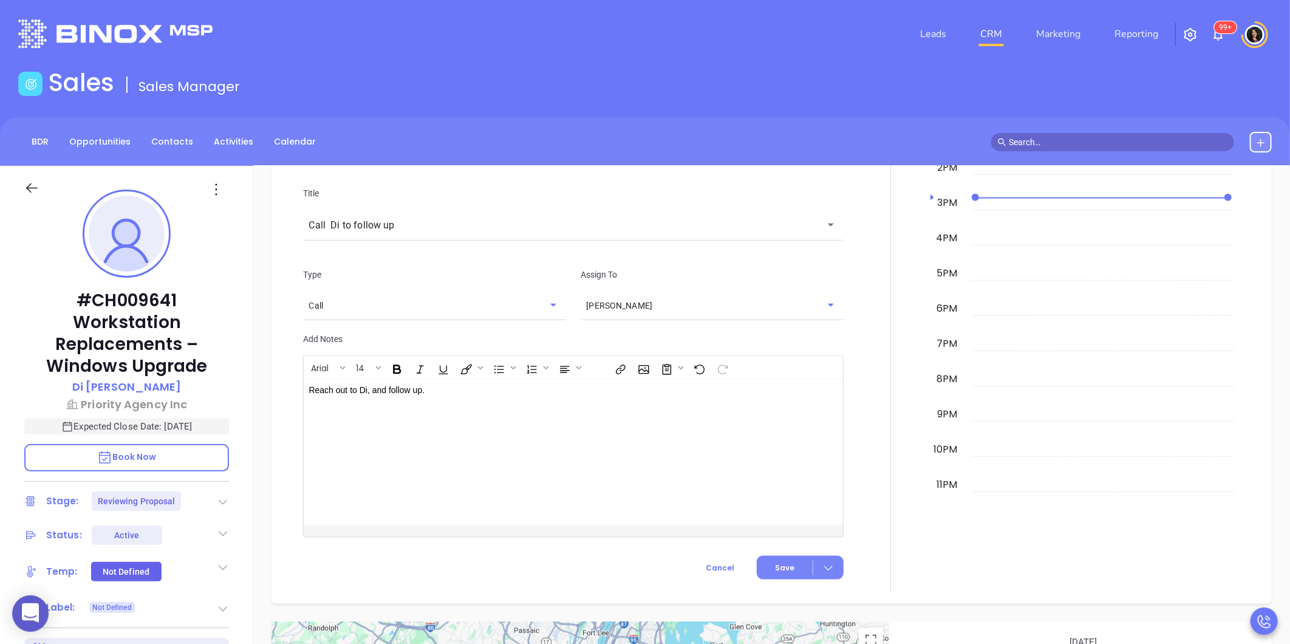
click span "Save"
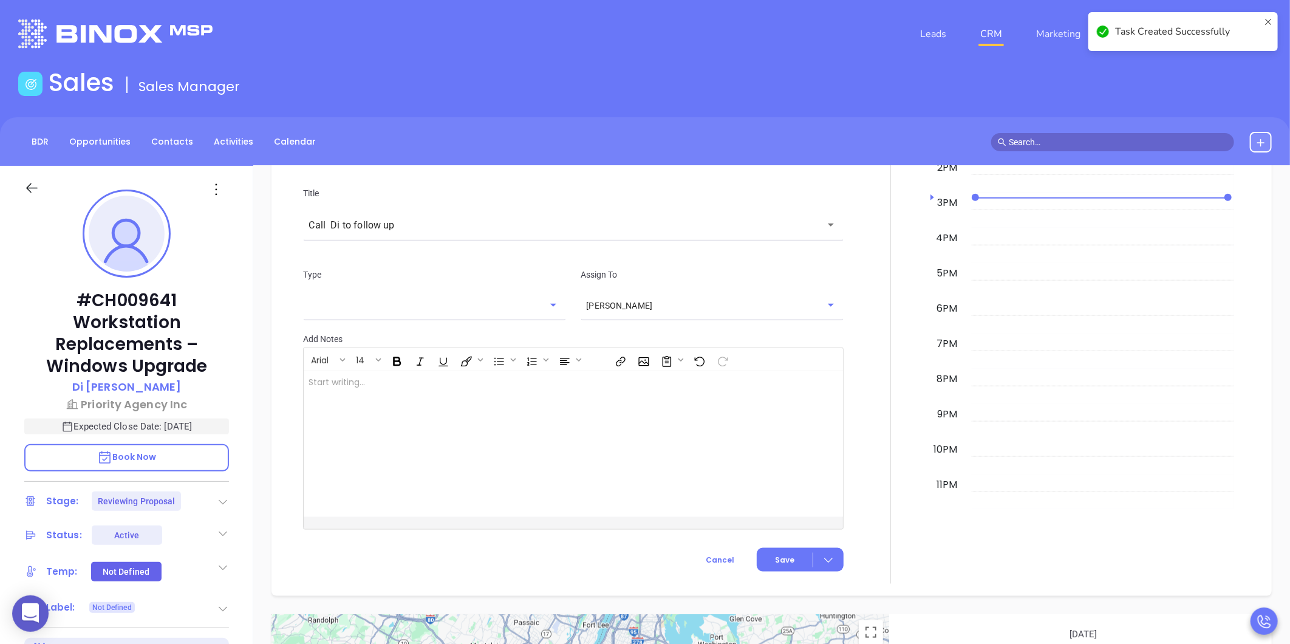
checkbox input "false"
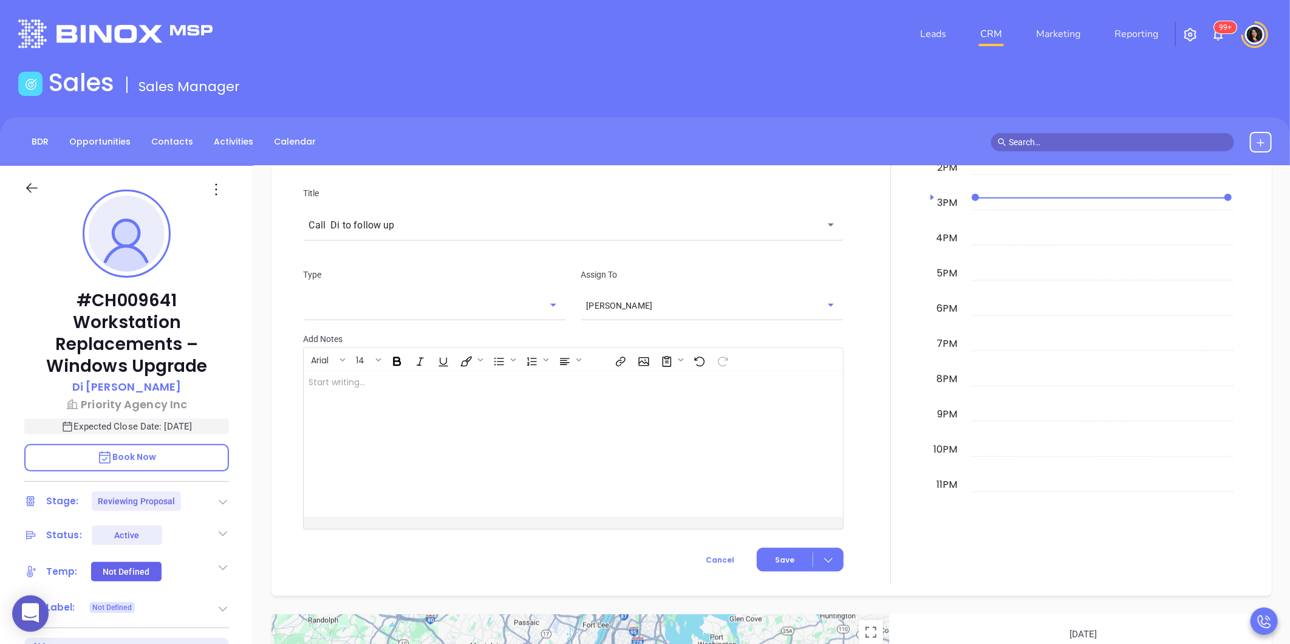
click div "New Activity Task Meeting Call Email Vmail SMS Schedule a Task Select your date…"
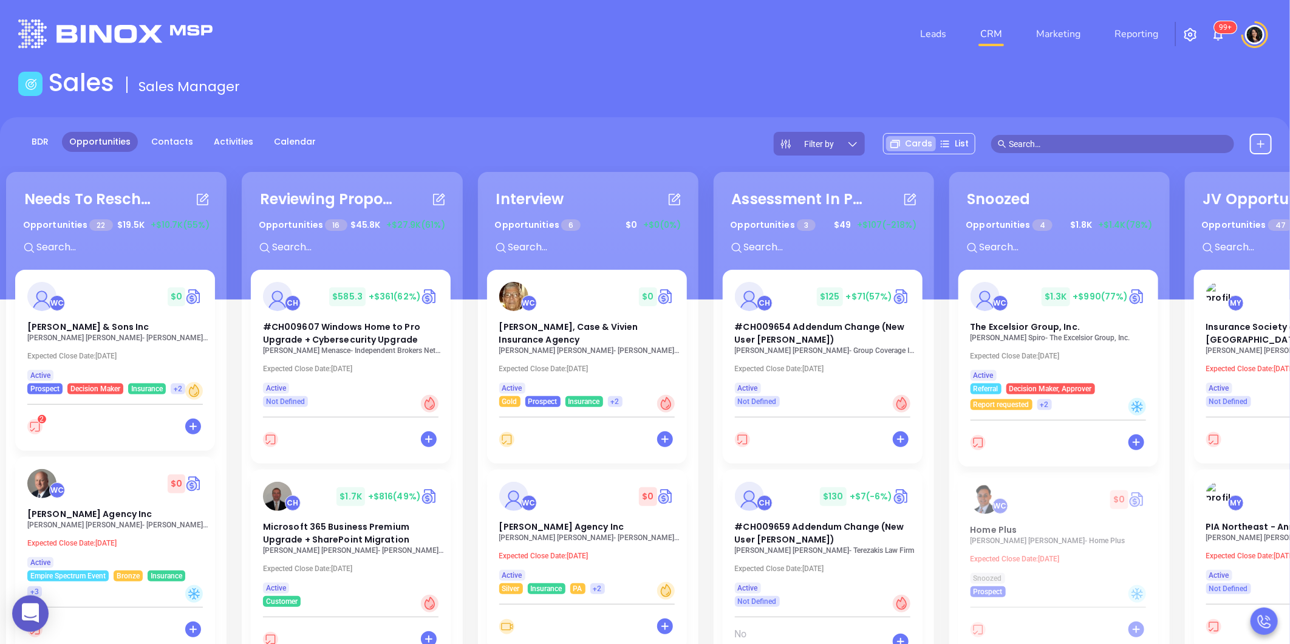
click at [293, 64] on header "Leads CRM Marketing Reporting 99+ Financial Leads Leads" at bounding box center [645, 34] width 1254 height 68
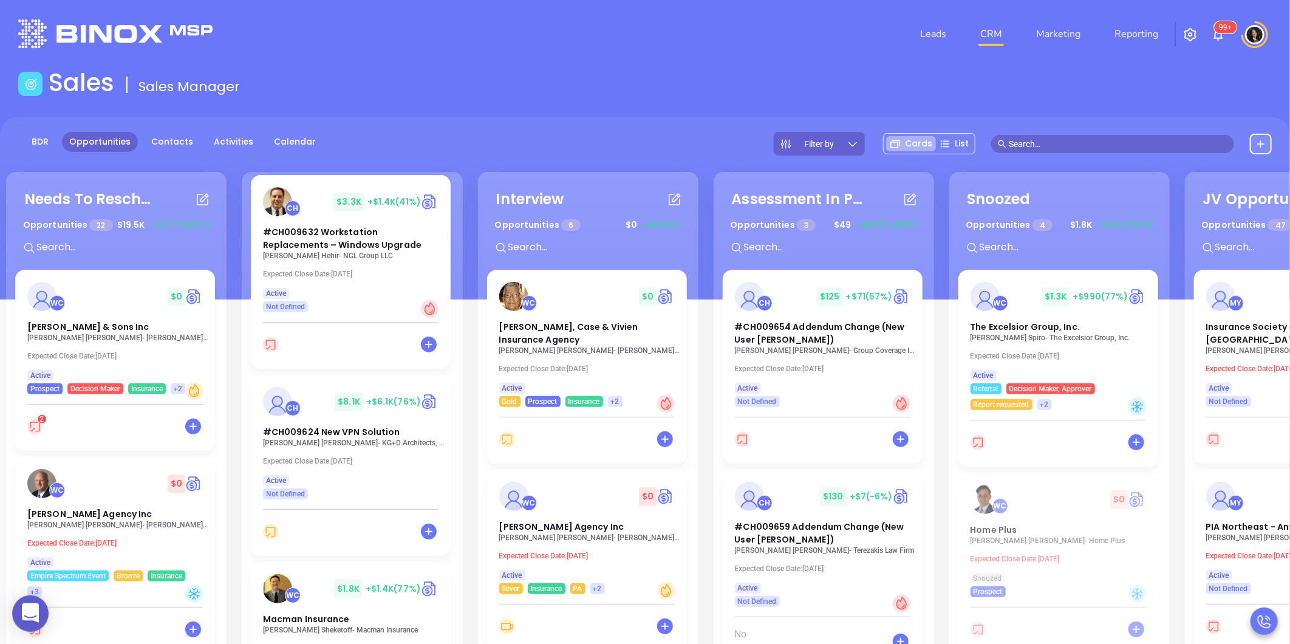
scroll to position [472, 0]
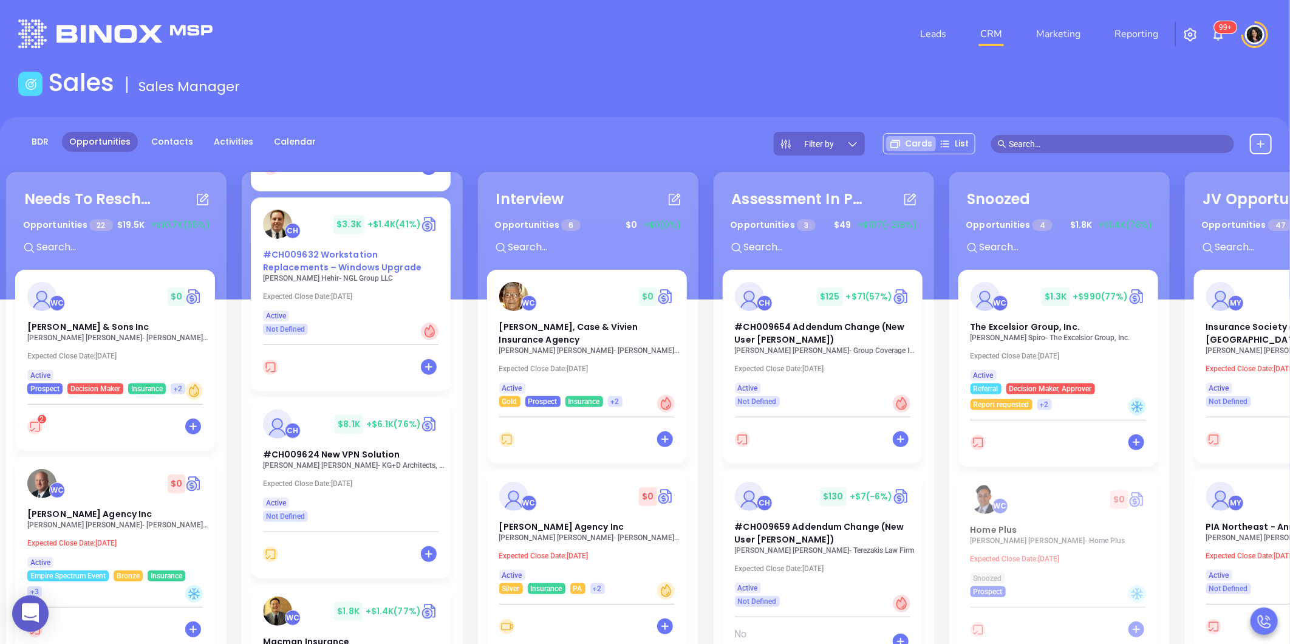
click at [318, 270] on span "#CH009632 Workstation Replacements – Windows Upgrade" at bounding box center [342, 260] width 159 height 25
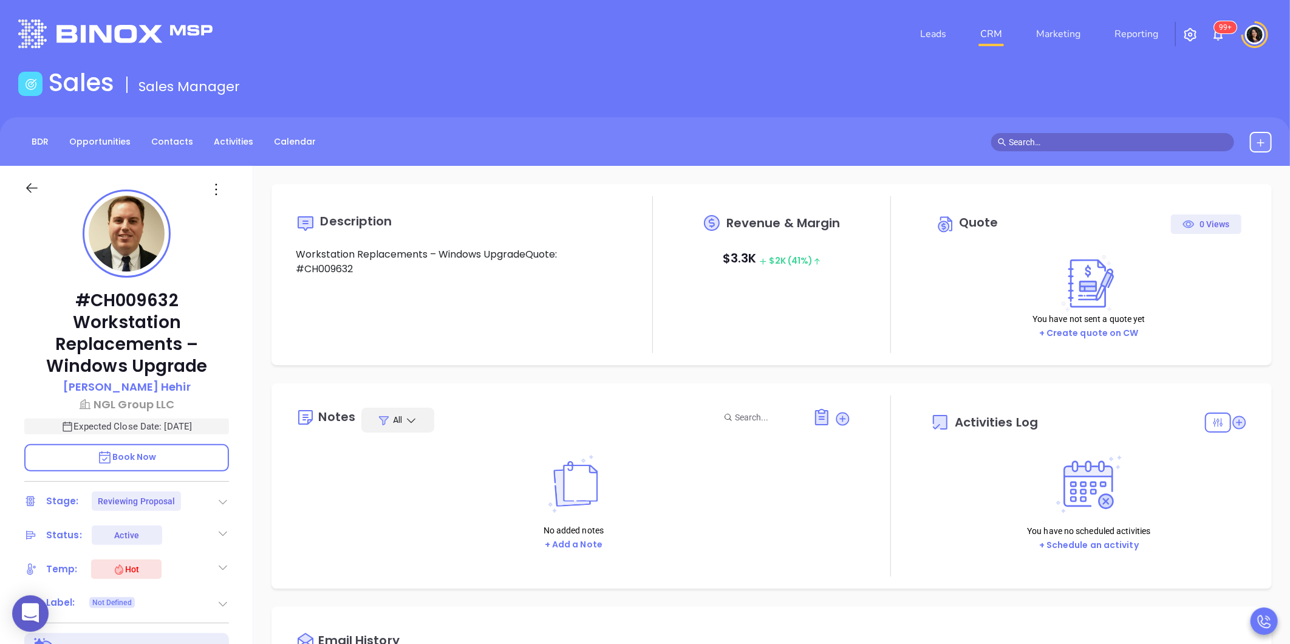
type input "[DATE]"
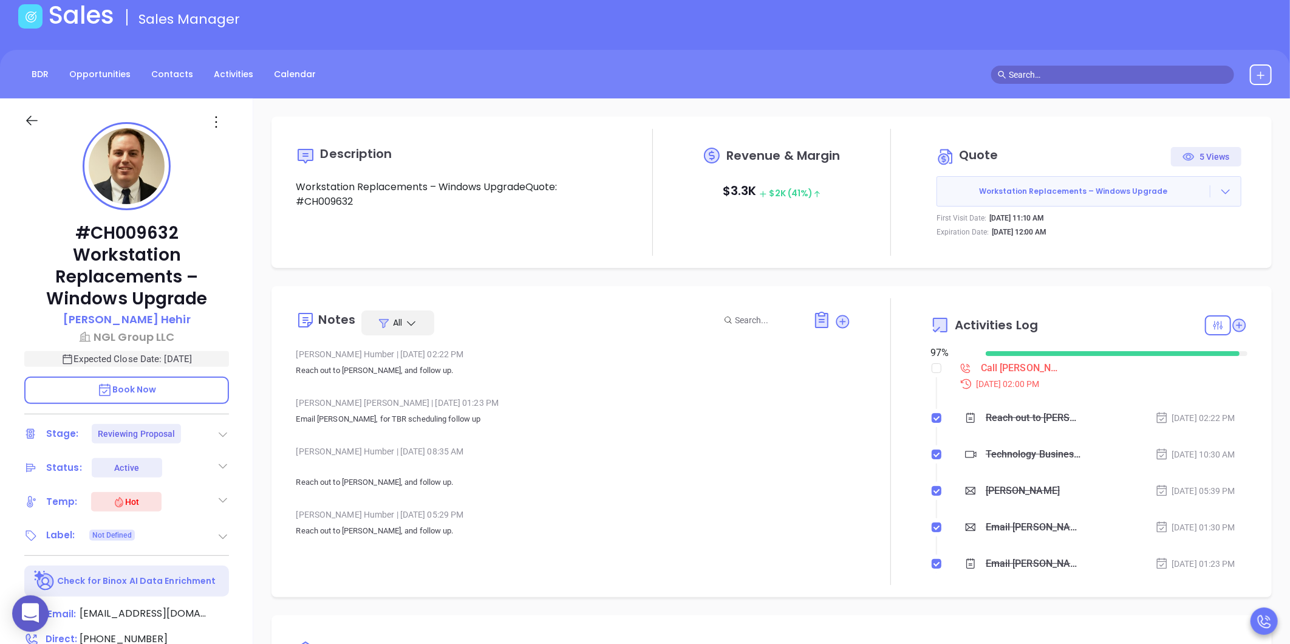
type input "[PERSON_NAME]"
click at [1220, 191] on icon at bounding box center [1226, 191] width 12 height 12
click at [1150, 251] on link "View Order [PERSON_NAME]" at bounding box center [1158, 247] width 125 height 12
click at [932, 367] on input "checkbox" at bounding box center [937, 368] width 10 height 10
checkbox input "true"
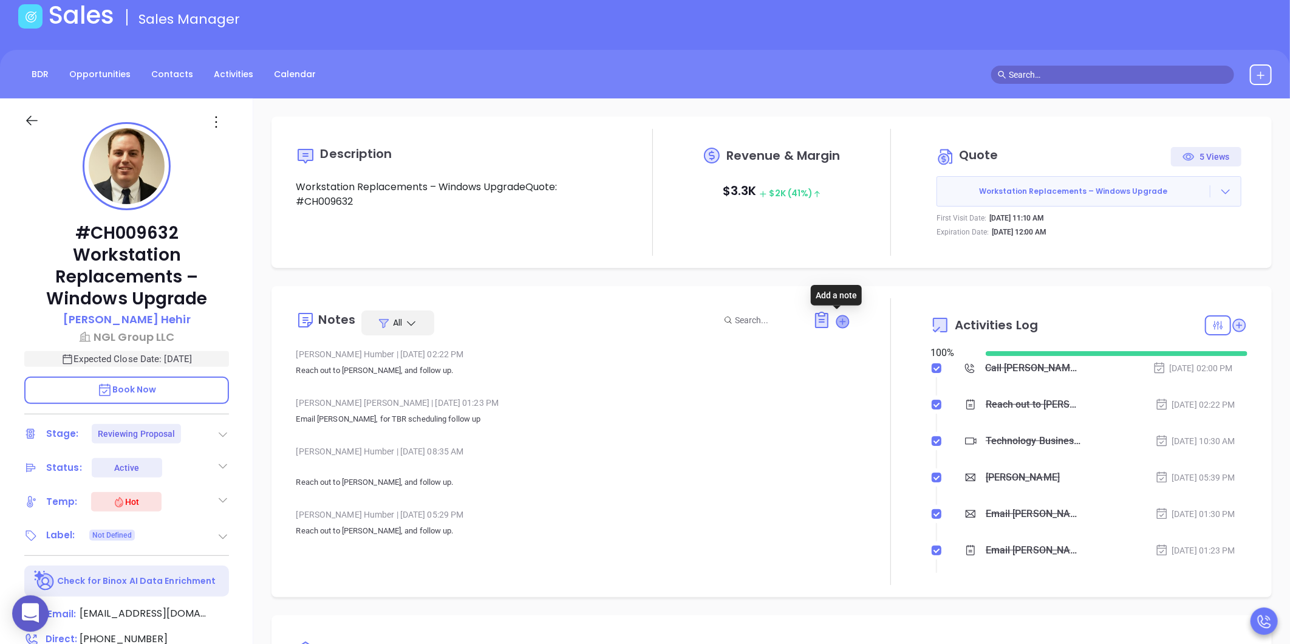
click at [839, 322] on icon at bounding box center [843, 321] width 12 height 12
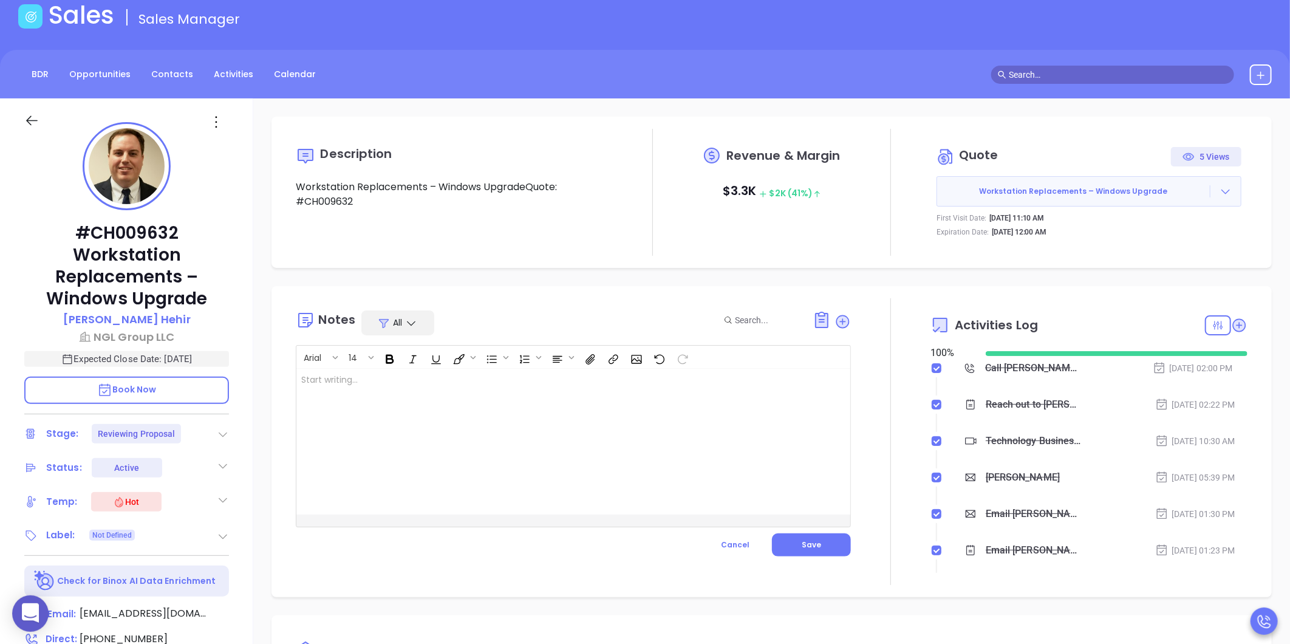
click at [568, 395] on div at bounding box center [553, 442] width 515 height 146
click at [1266, 283] on div "Description Workstation Replacements – Windows UpgradeQuote: #CH009632 Revenue …" at bounding box center [771, 523] width 1037 height 850
click at [657, 412] on div "﻿" at bounding box center [553, 442] width 515 height 146
click at [473, 405] on div "I called [PERSON_NAME], ﻿" at bounding box center [553, 442] width 515 height 146
click at [544, 400] on div "I called [PERSON_NAME], he has been in touch with [PERSON_NAME]." at bounding box center [553, 442] width 515 height 146
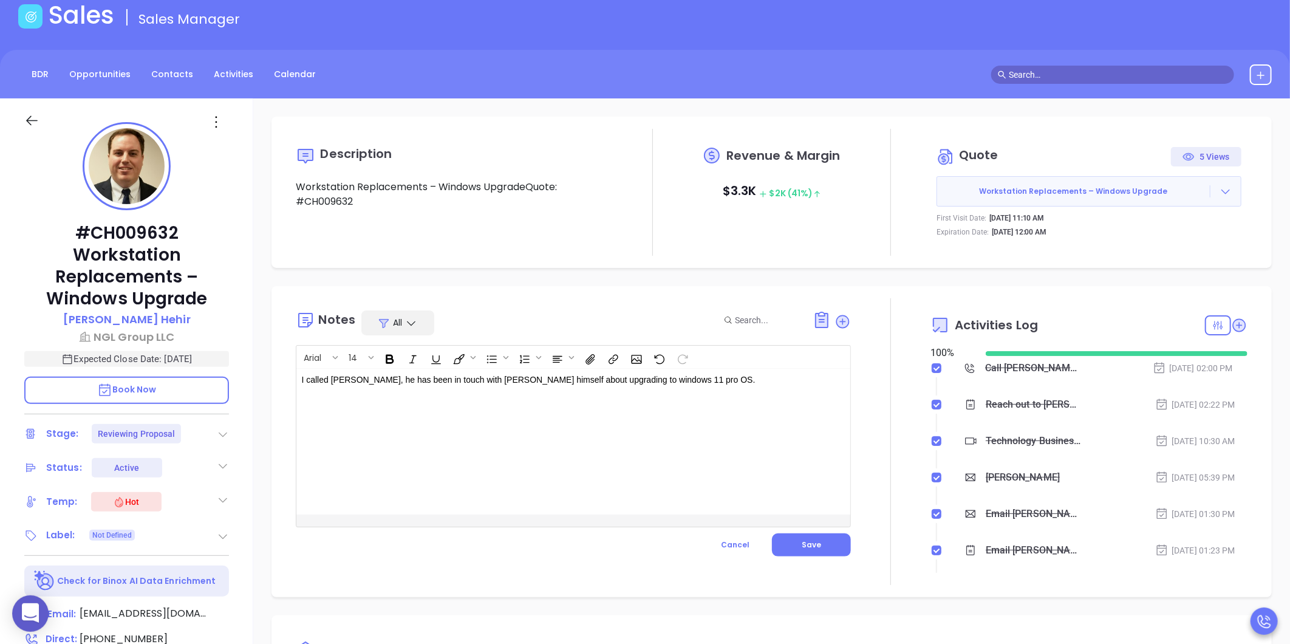
drag, startPoint x: 709, startPoint y: 369, endPoint x: 705, endPoint y: 375, distance: 7.4
click at [707, 369] on div "I called [PERSON_NAME], he has been in touch with [PERSON_NAME] himself about u…" at bounding box center [553, 442] width 515 height 146
click at [705, 375] on p "I called [PERSON_NAME], he has been in touch with [PERSON_NAME] himself about u…" at bounding box center [553, 380] width 505 height 13
click at [1000, 106] on div "Description Workstation Replacements – Windows UpgradeQuote: #CH009632 Revenue …" at bounding box center [771, 523] width 1037 height 850
click at [726, 390] on div "I called [PERSON_NAME], he has been in touch with [PERSON_NAME] himself about u…" at bounding box center [553, 442] width 515 height 146
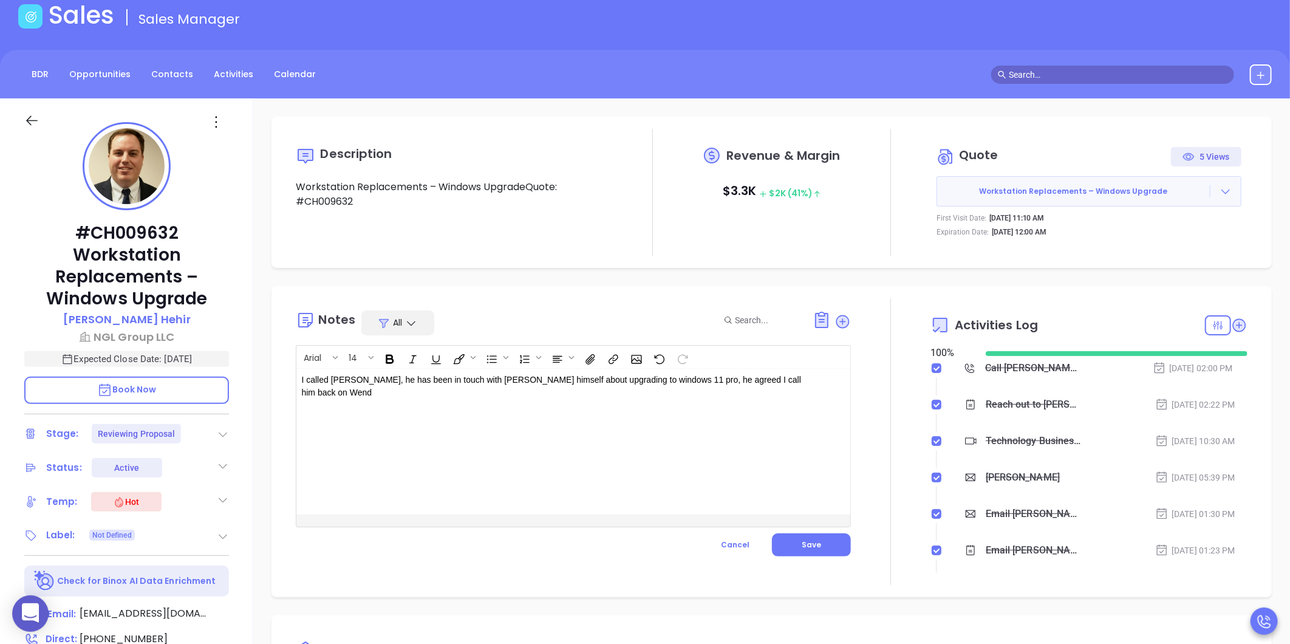
click at [796, 381] on p "I called Ken, he has been in touch with Arthur himself about upgrading to windo…" at bounding box center [553, 387] width 505 height 26
click at [779, 401] on div "I called Ken, he has been in touch with Arthur himself about upgrading to windo…" at bounding box center [553, 442] width 515 height 146
click at [772, 397] on p "I called Ken, he has been in touch with Arthur himself about upgrading to windo…" at bounding box center [553, 387] width 505 height 26
click at [802, 545] on span "Save" at bounding box center [811, 544] width 19 height 10
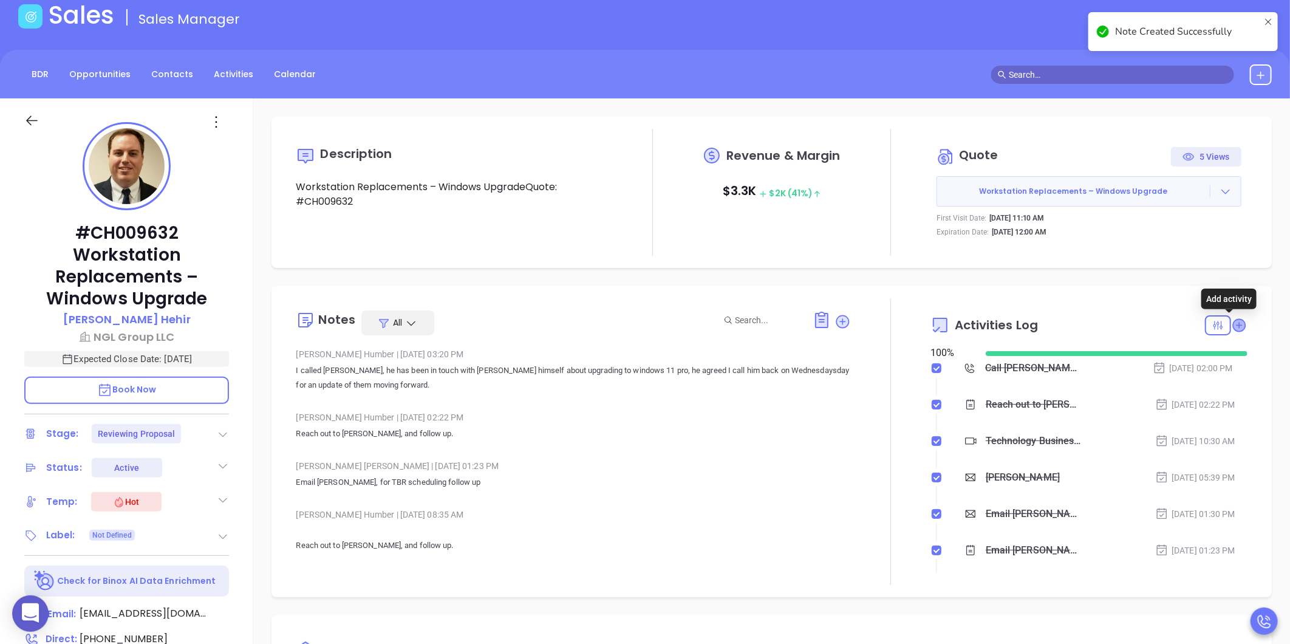
click at [1233, 326] on icon at bounding box center [1239, 325] width 12 height 12
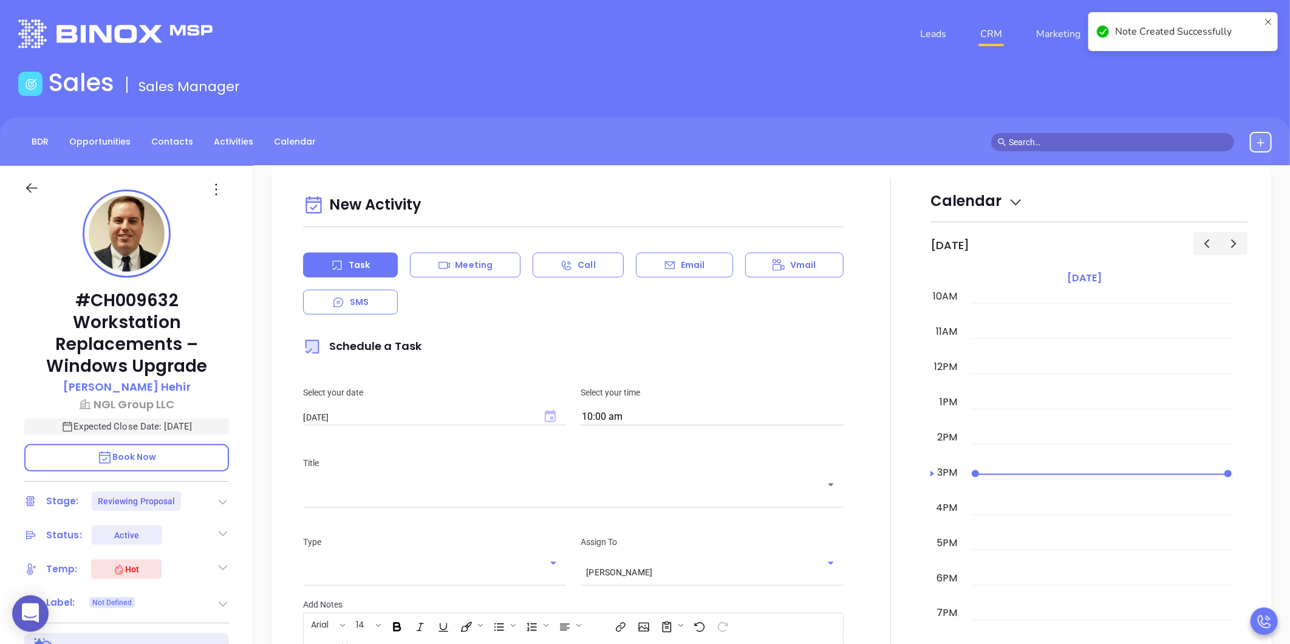
click at [550, 418] on icon "Choose date, selected date is Sep 16, 2025" at bounding box center [550, 416] width 11 height 12
click at [403, 538] on button "17" at bounding box center [401, 538] width 22 height 22
type input "09/17/2025"
click at [626, 425] on body "0 Leads CRM Marketing Reporting 99+ Financial Leads Leads Sales Sales Manager B…" at bounding box center [645, 322] width 1290 height 644
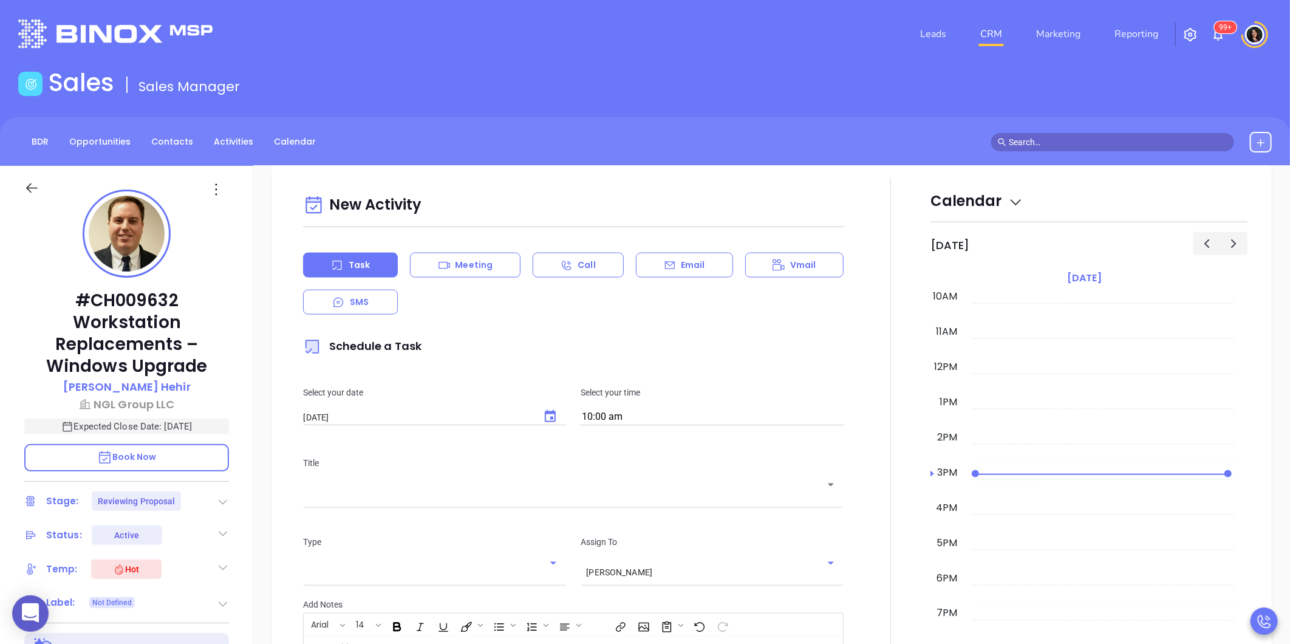
click at [568, 500] on div "​" at bounding box center [573, 493] width 541 height 24
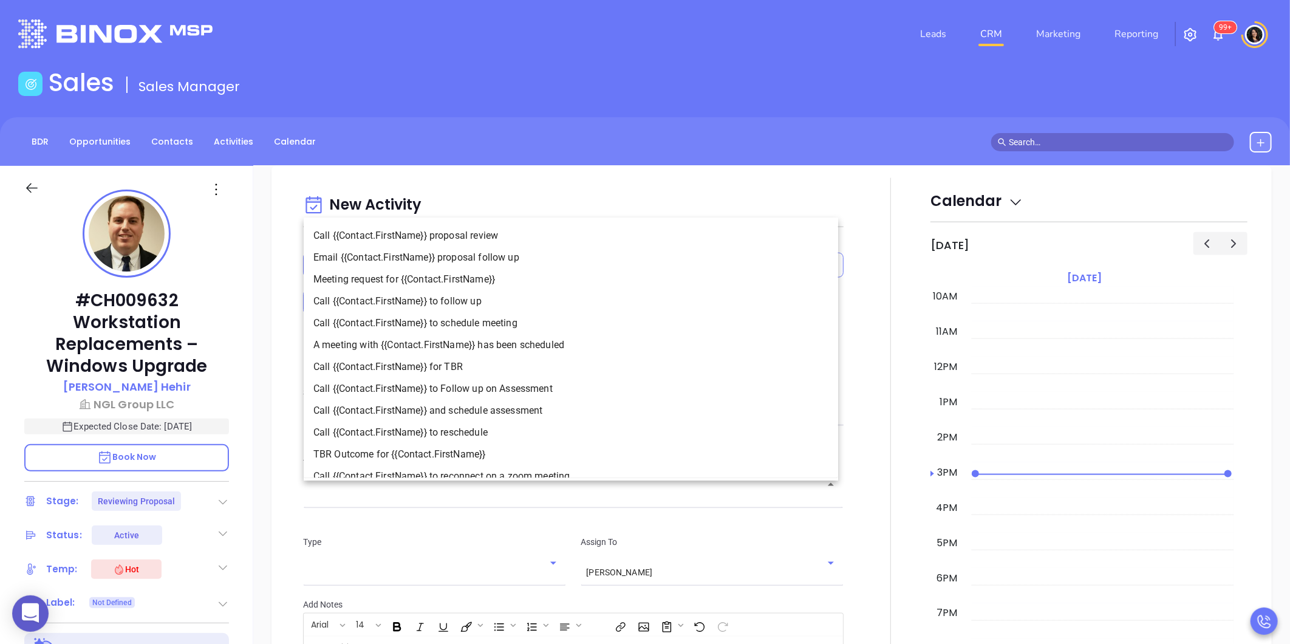
click at [440, 240] on li "Call {{Contact.FirstName}} proposal review" at bounding box center [571, 236] width 534 height 22
type input "Call Kenneth proposal review"
type input "Call"
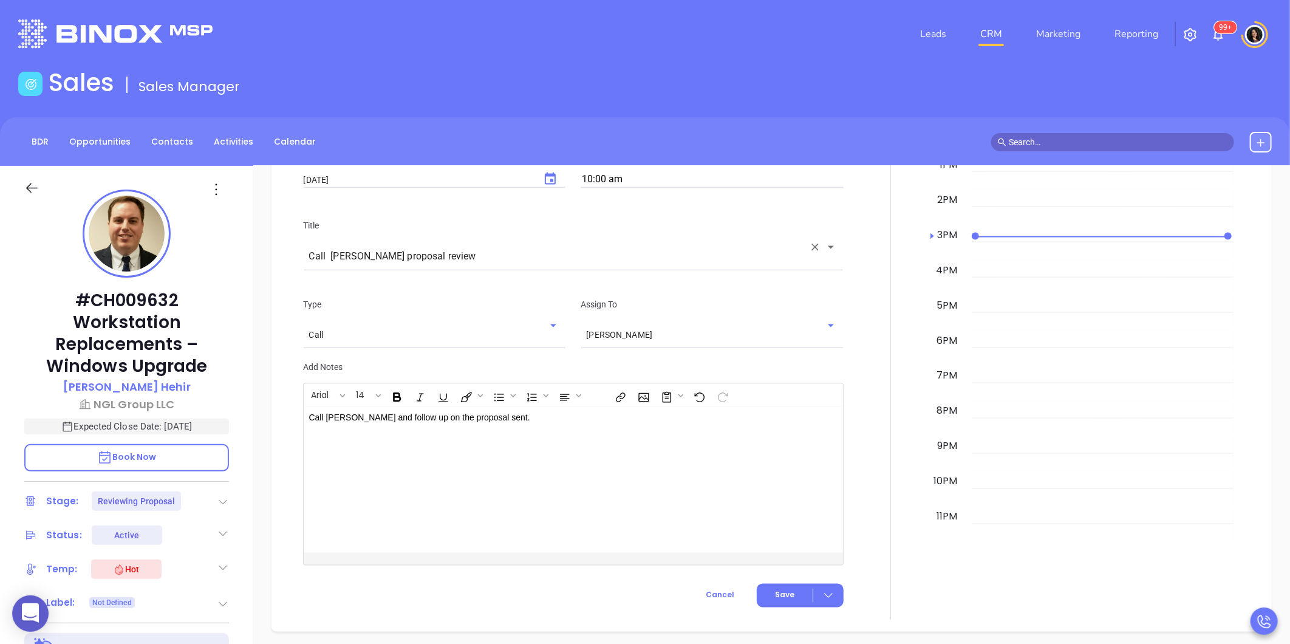
scroll to position [1272, 0]
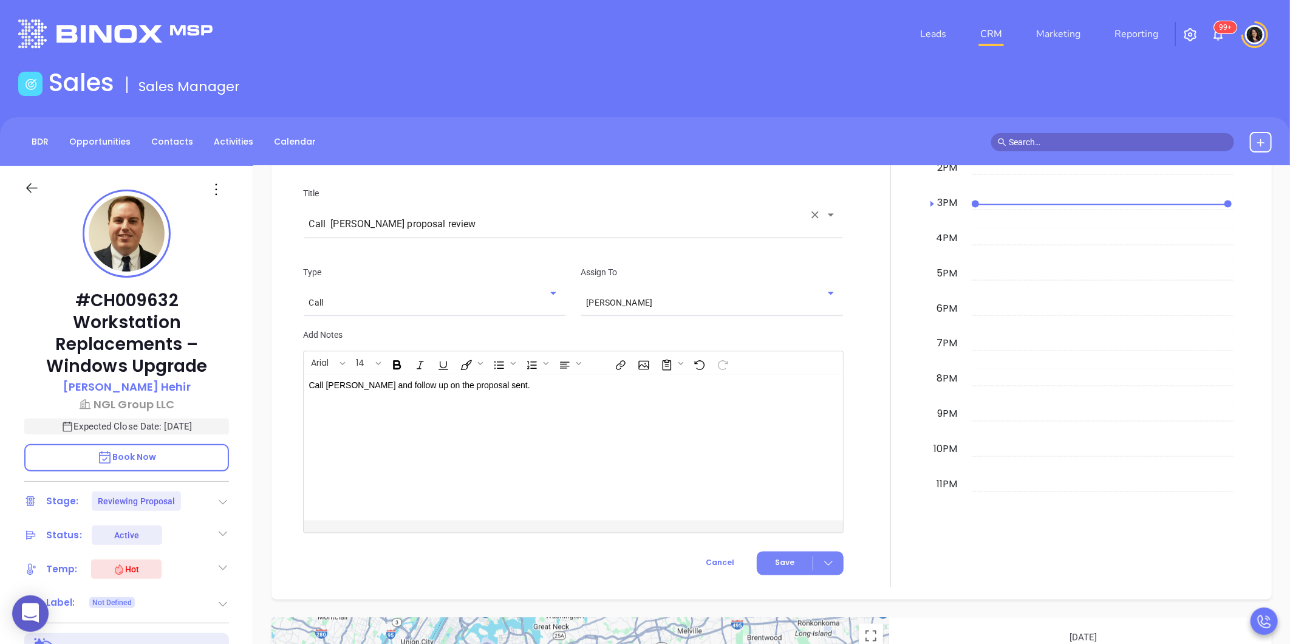
click at [797, 559] on button "Save" at bounding box center [800, 563] width 87 height 24
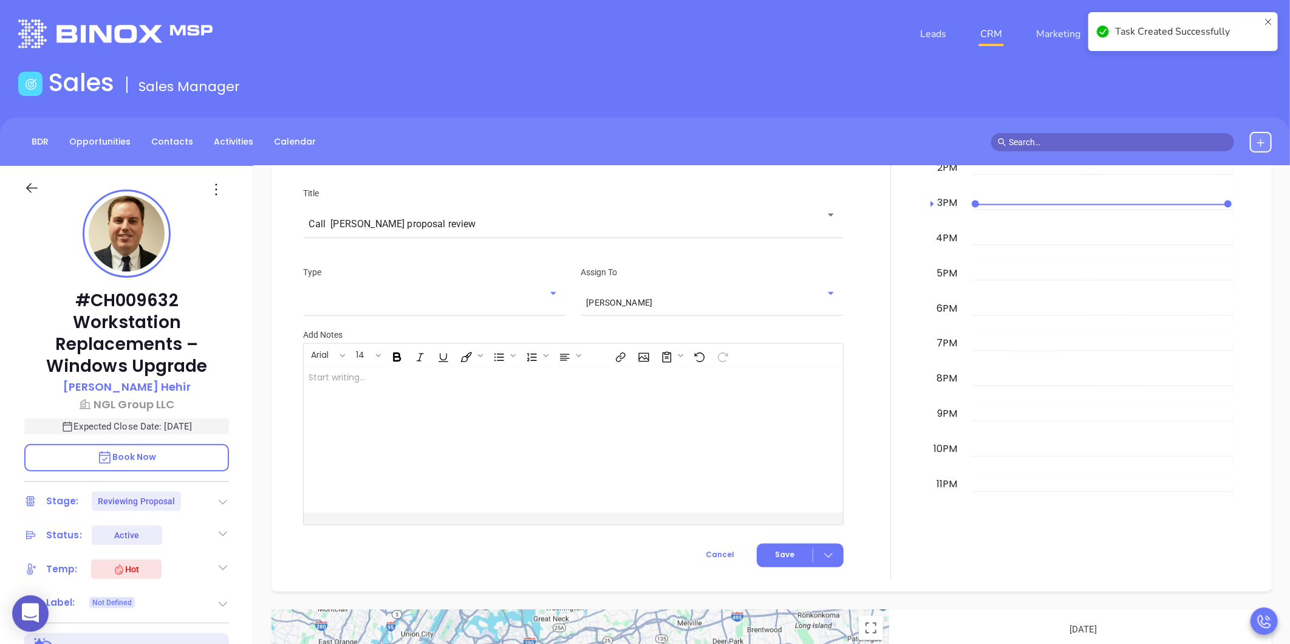
checkbox input "false"
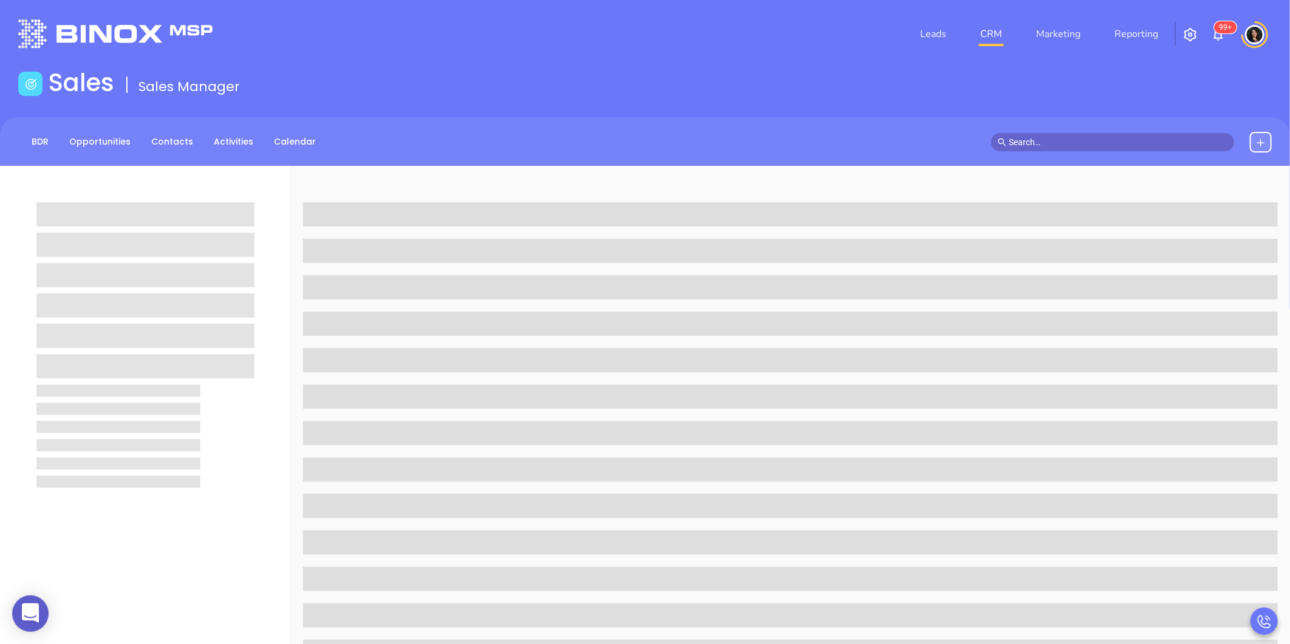
click at [993, 35] on link "CRM" at bounding box center [991, 34] width 32 height 24
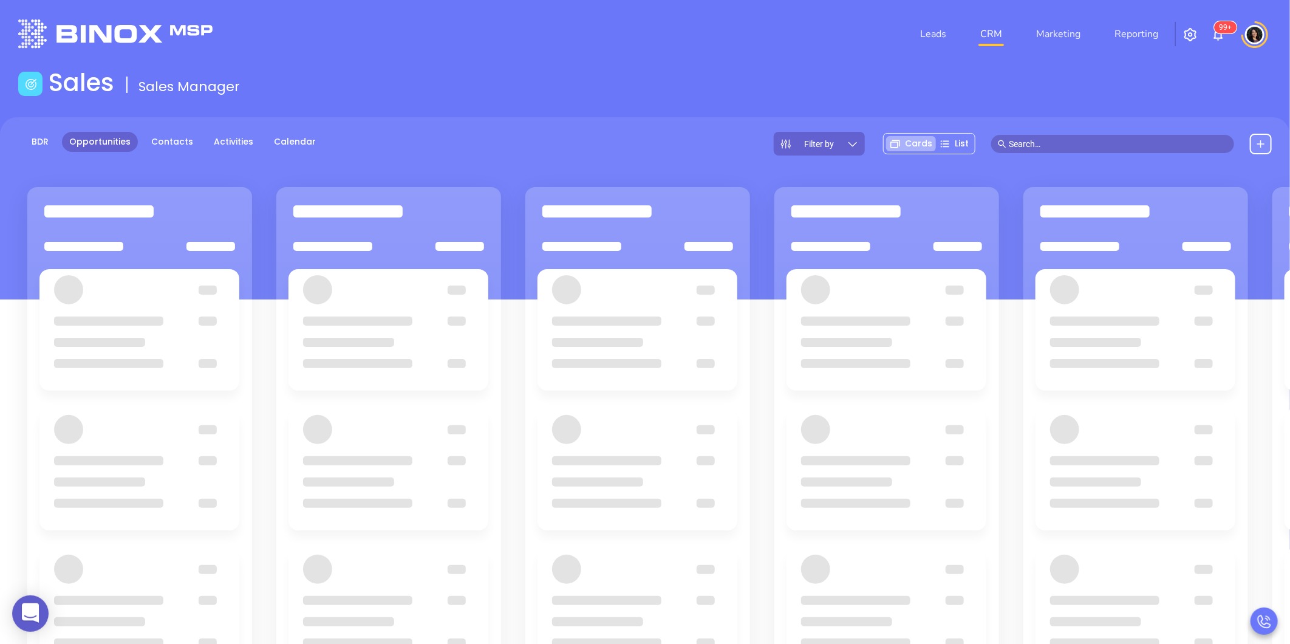
click at [466, 105] on main "Sales Sales Manager BDR Opportunities Contacts Activities Calendar Filter by Ca…" at bounding box center [645, 440] width 1290 height 745
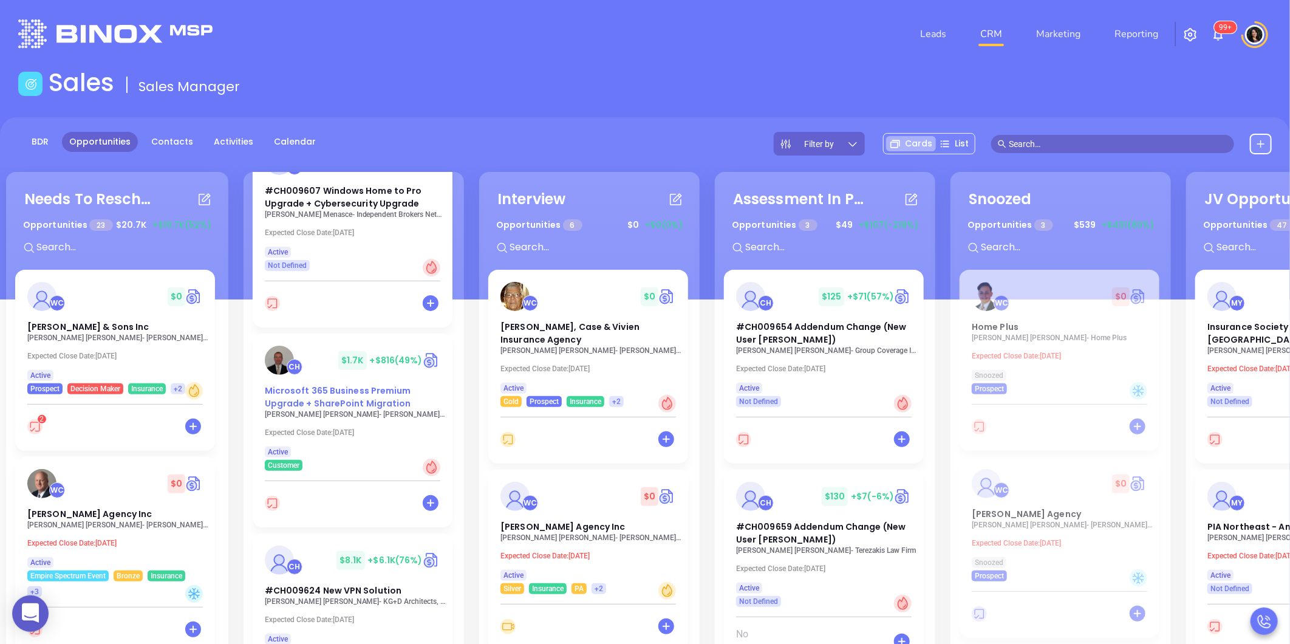
scroll to position [135, 0]
drag, startPoint x: 336, startPoint y: 403, endPoint x: 237, endPoint y: 349, distance: 112.8
click at [235, 349] on div "Needs To Reschedule Opportunities 23 $ 20.7K +$10.7K (52%) + WC $ 0 [PERSON_NAM…" at bounding box center [711, 485] width 1416 height 632
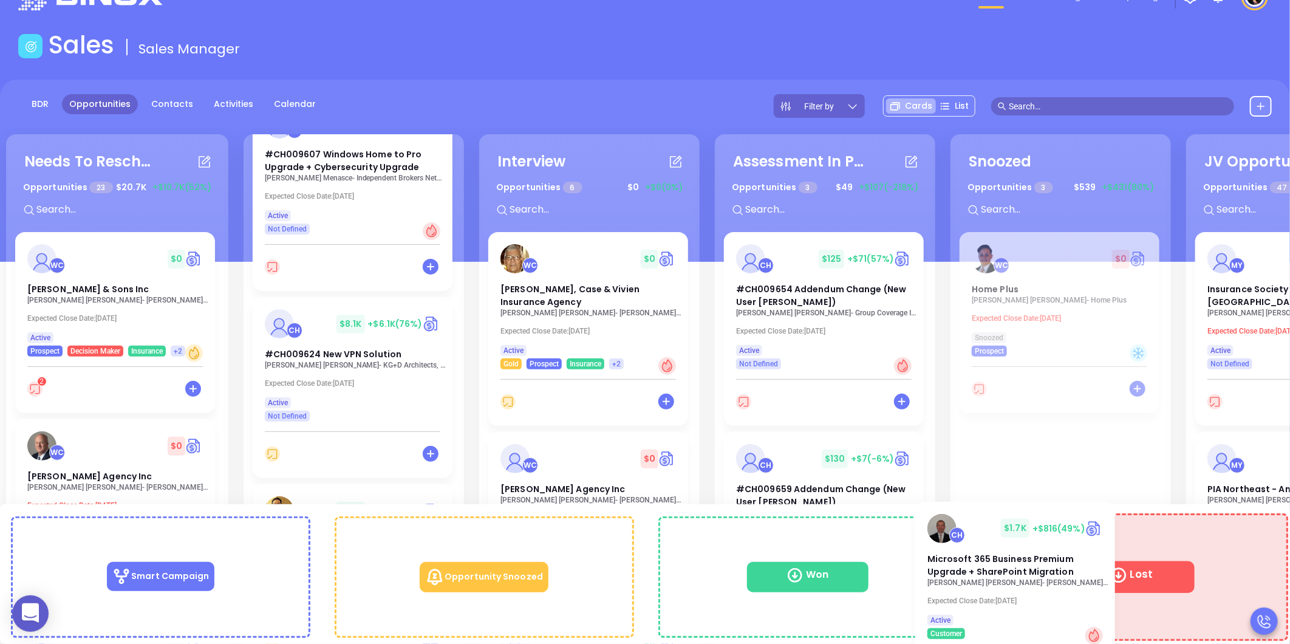
scroll to position [47, 0]
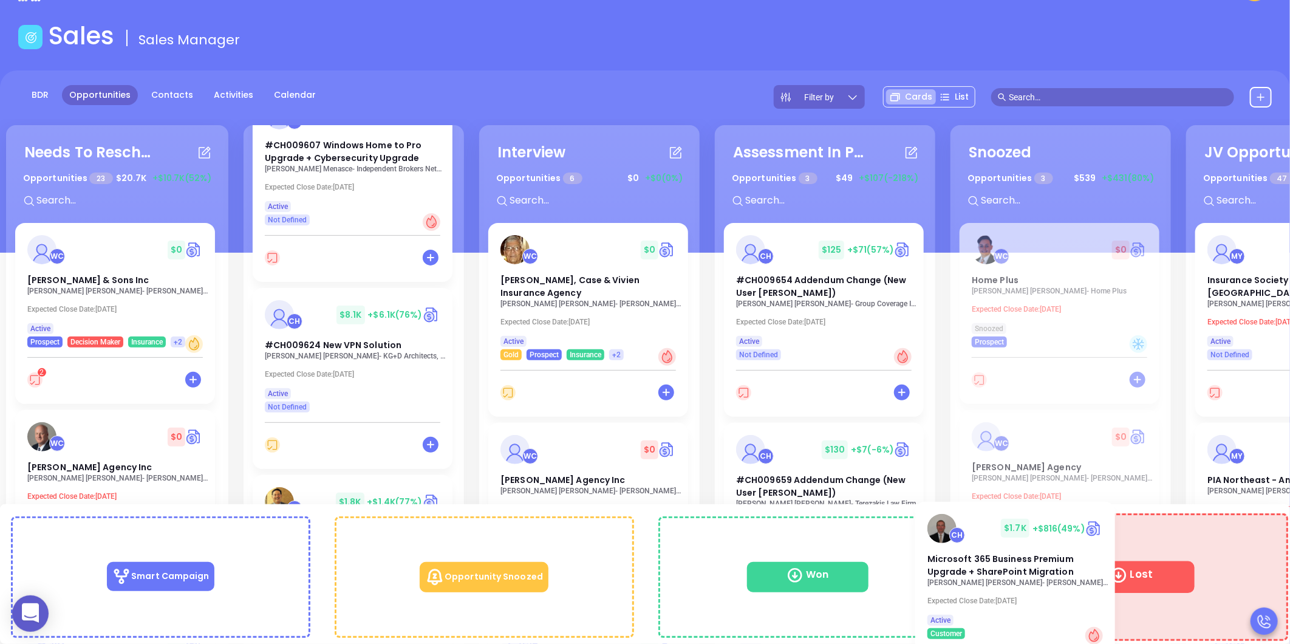
drag, startPoint x: 612, startPoint y: 443, endPoint x: 1156, endPoint y: 578, distance: 560.5
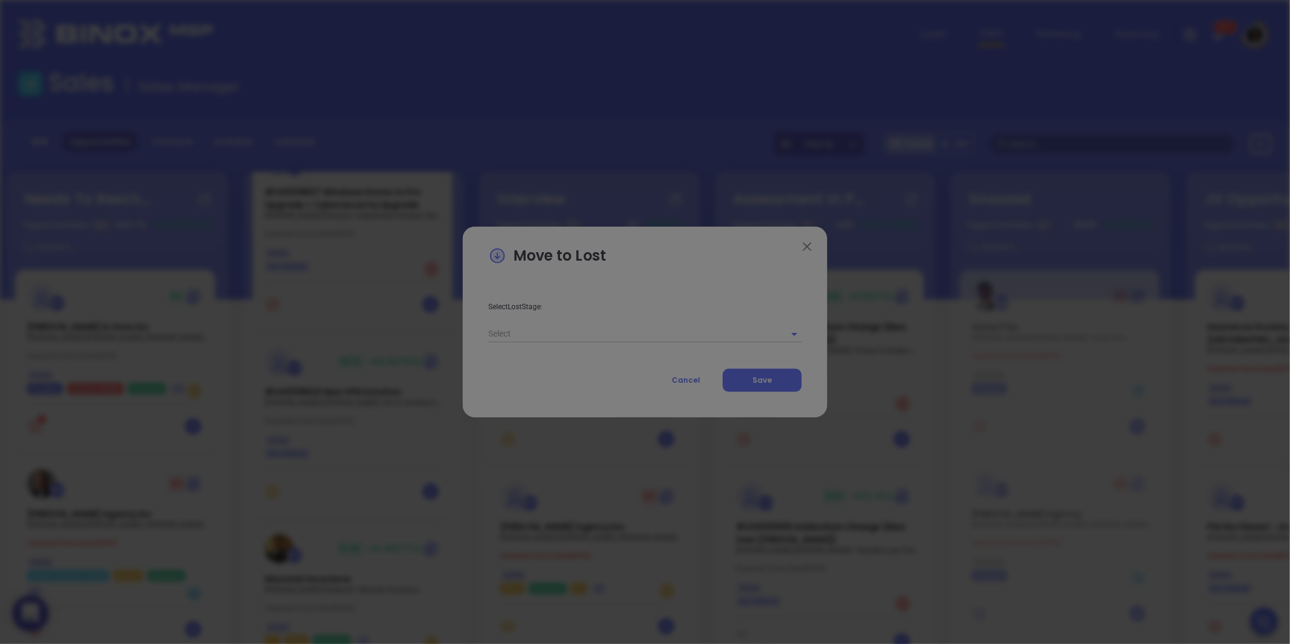
click at [553, 333] on div "Arial 14" at bounding box center [645, 322] width 312 height 46
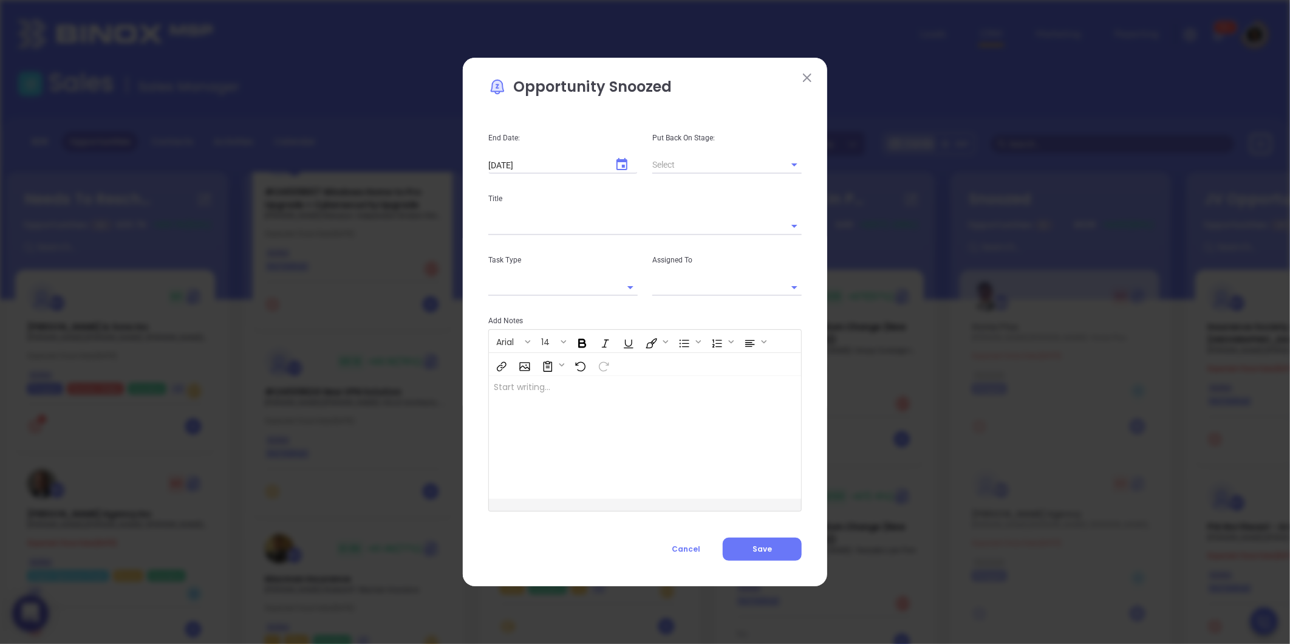
type input "[PERSON_NAME]"
click at [694, 547] on span "Cancel" at bounding box center [686, 549] width 29 height 10
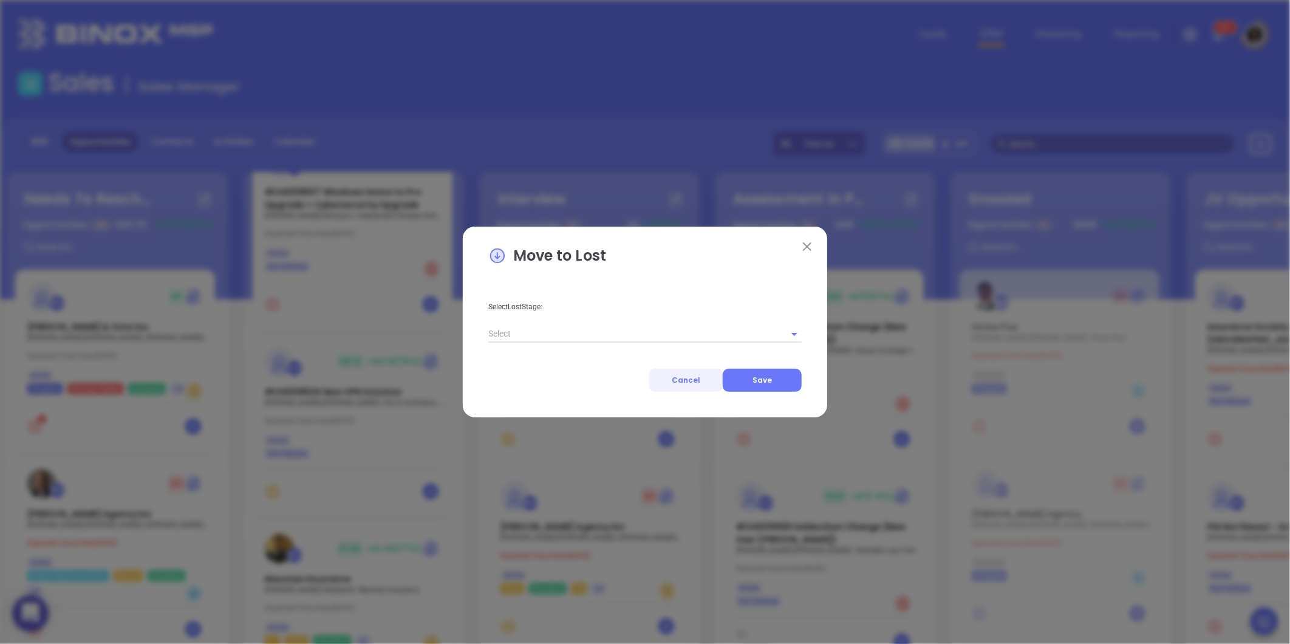
click at [688, 380] on span "Cancel" at bounding box center [686, 380] width 29 height 10
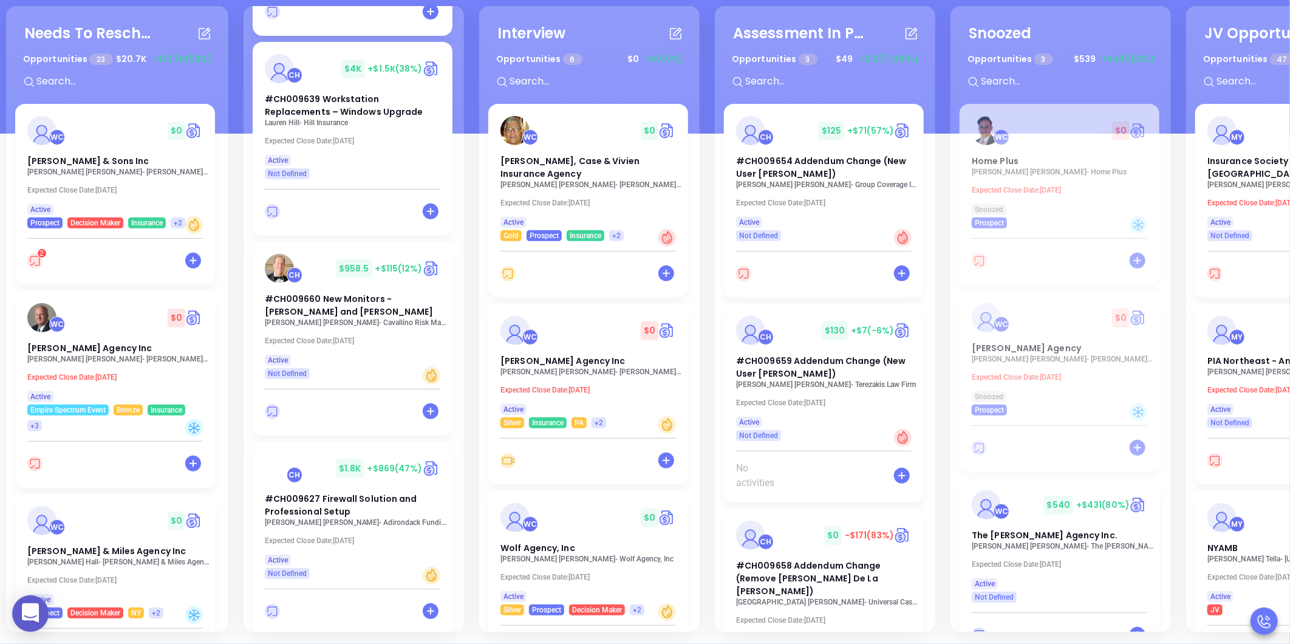
scroll to position [1444, 0]
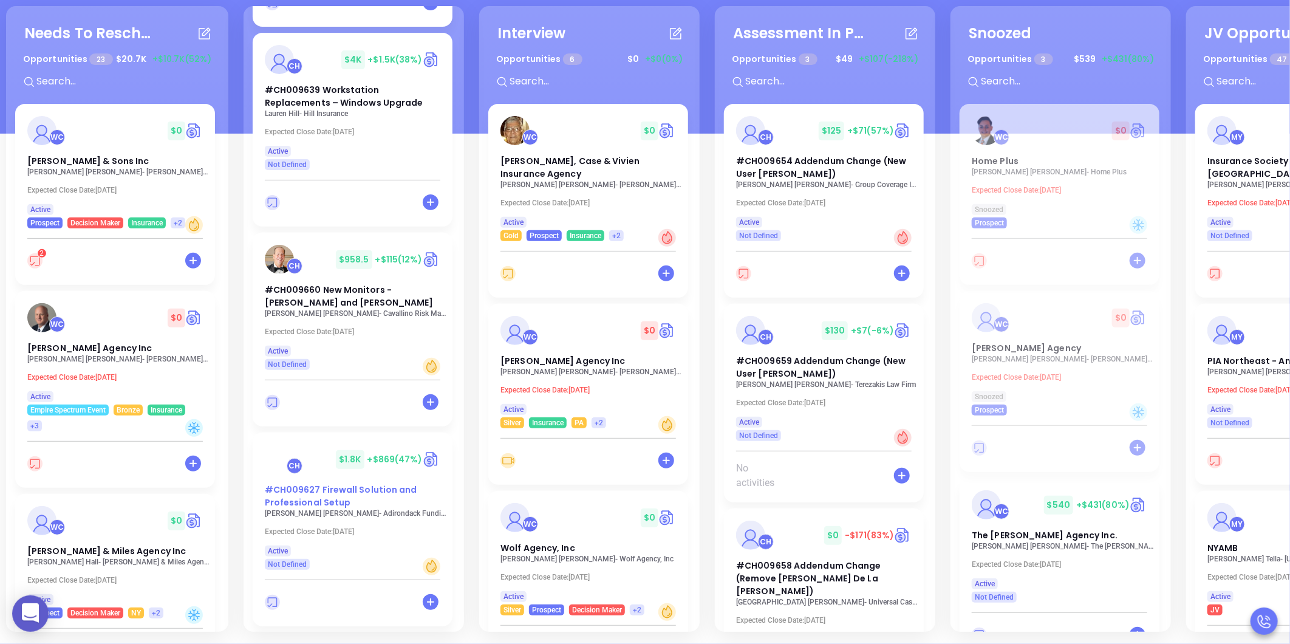
click at [336, 500] on span "#CH009627 Firewall Solution and Professional Setup" at bounding box center [341, 495] width 152 height 25
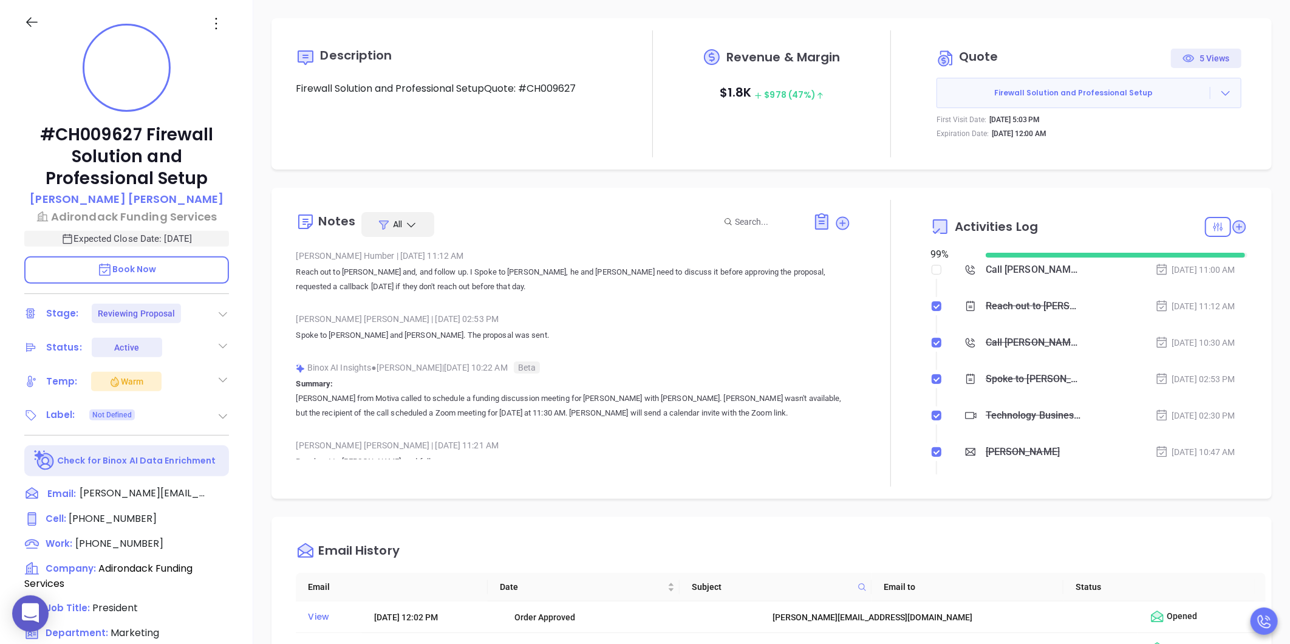
type input "[PERSON_NAME]"
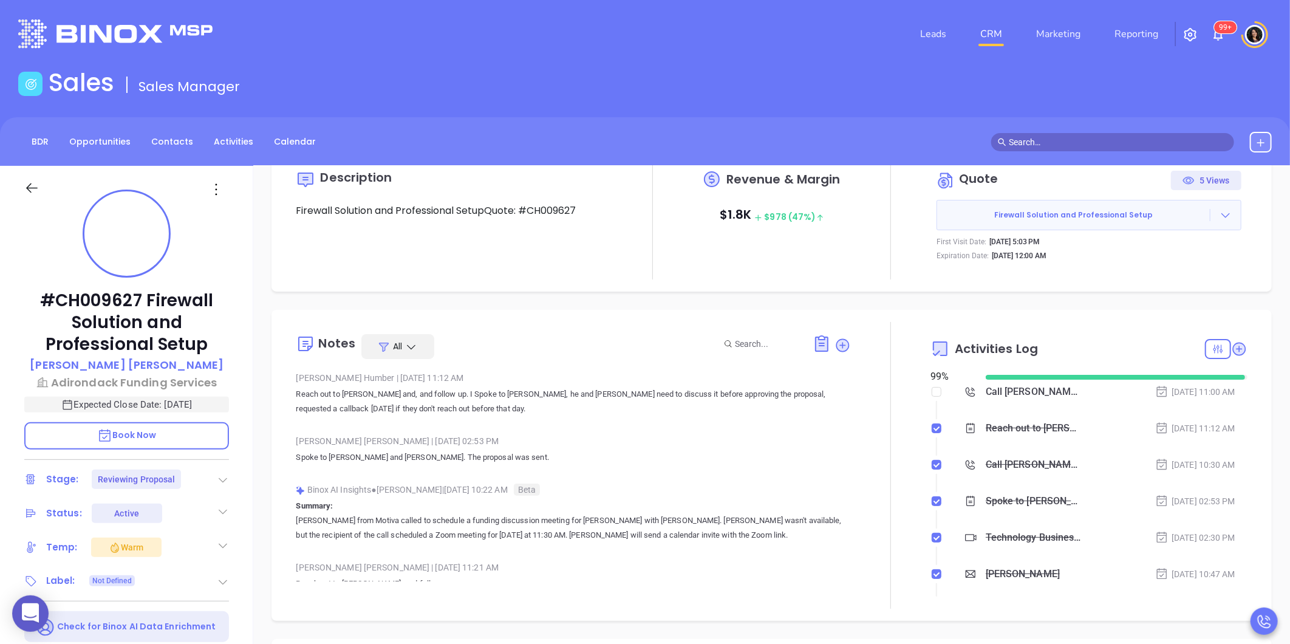
scroll to position [67, 0]
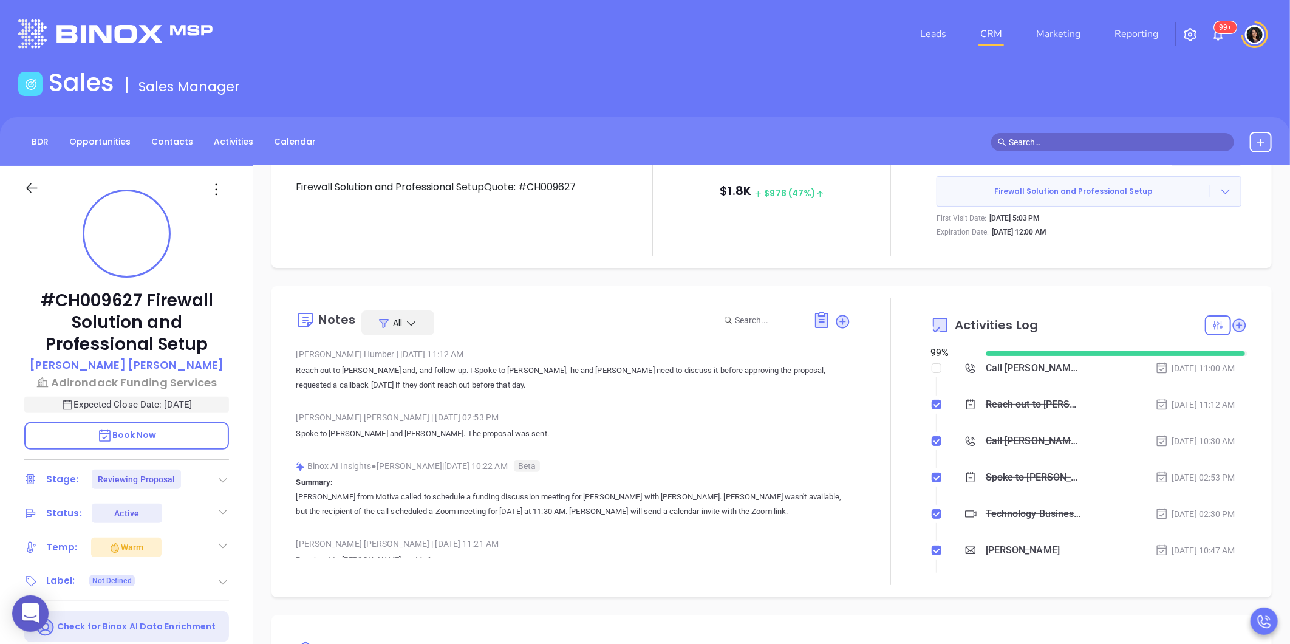
click at [992, 35] on link "CRM" at bounding box center [991, 34] width 32 height 24
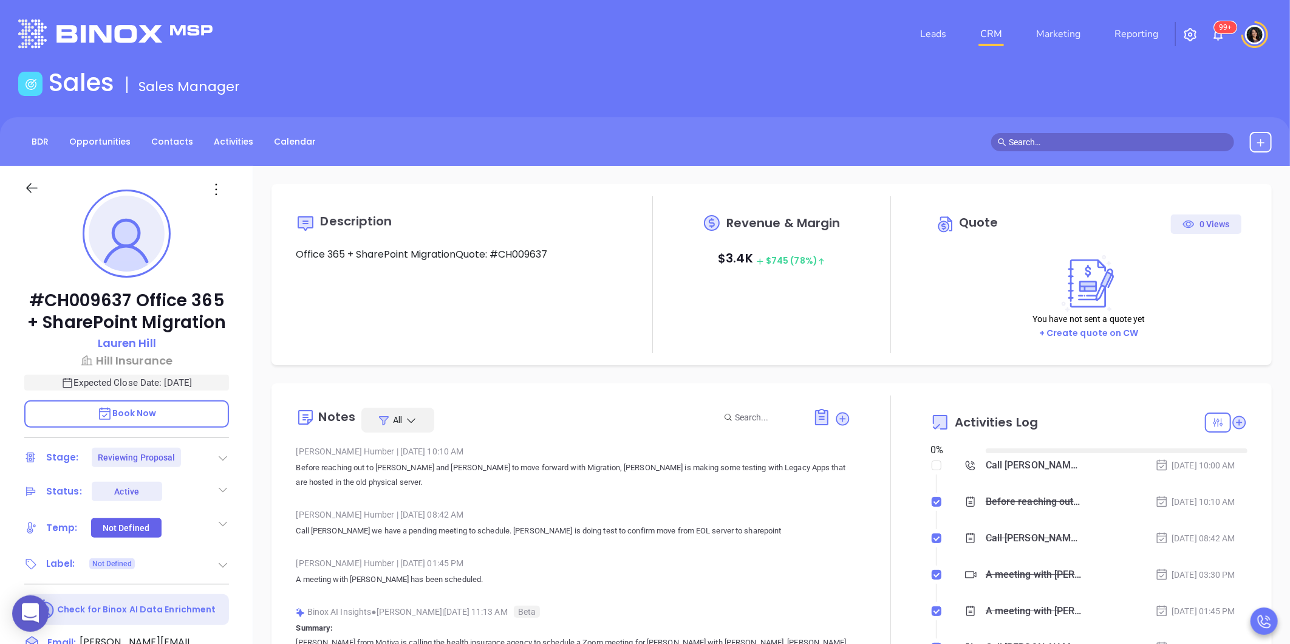
type input "[DATE]"
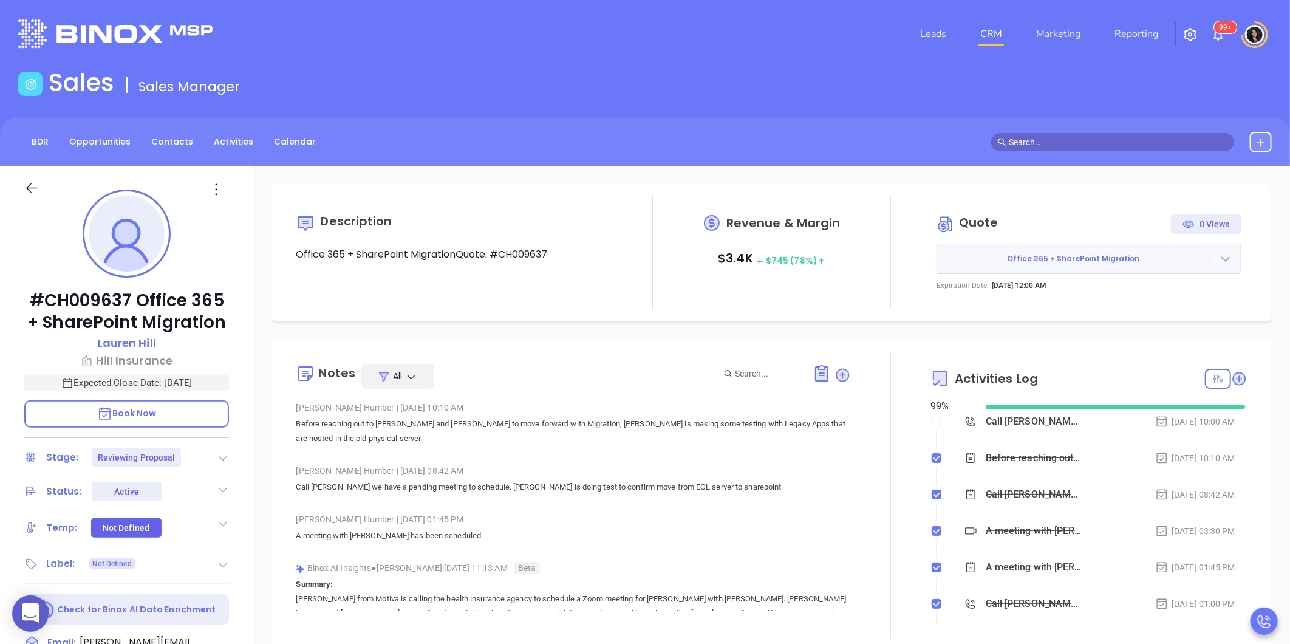
type input "[PERSON_NAME]"
